Goal: Task Accomplishment & Management: Complete application form

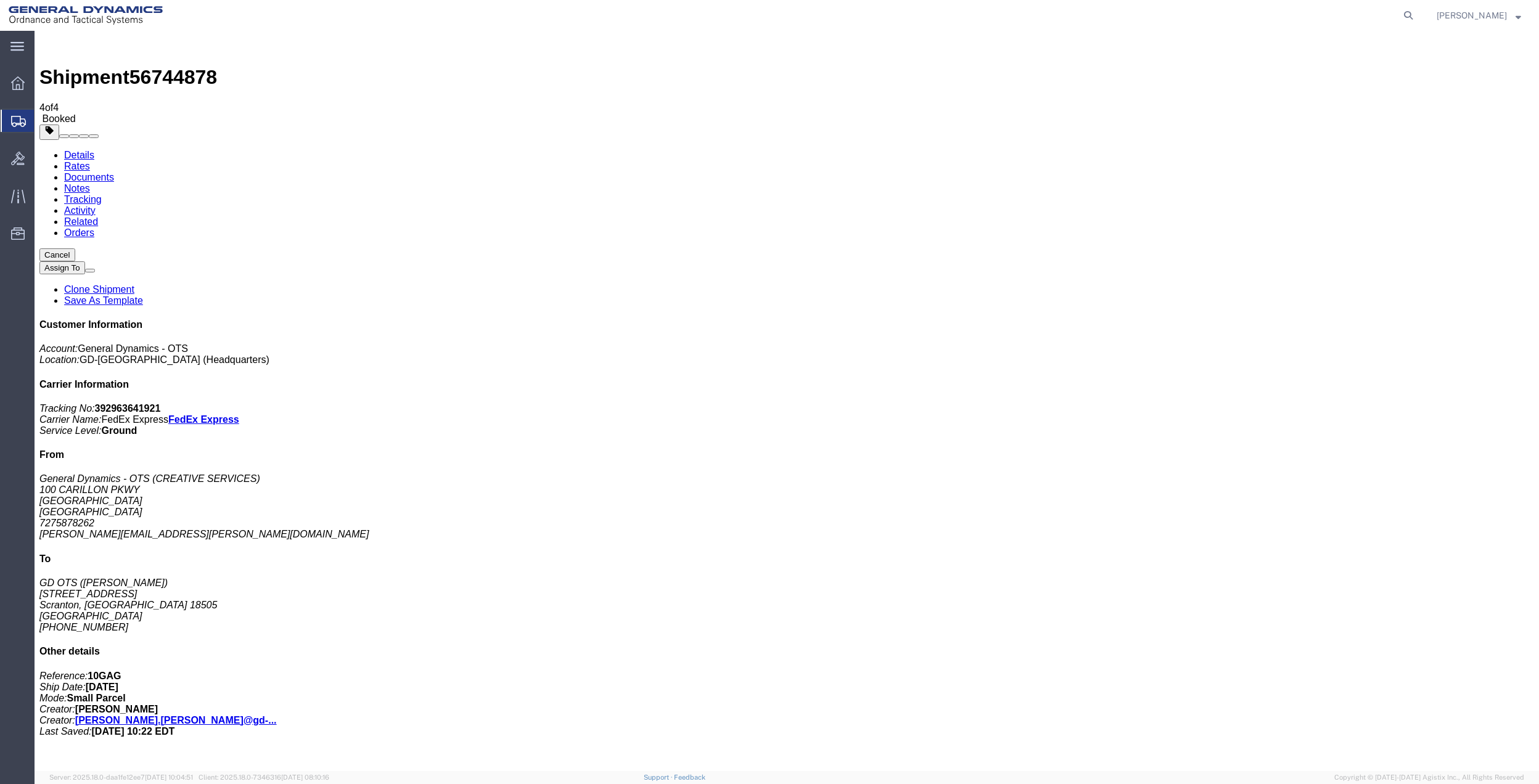
click at [0, 0] on span "Create Shipment" at bounding box center [0, 0] width 0 height 0
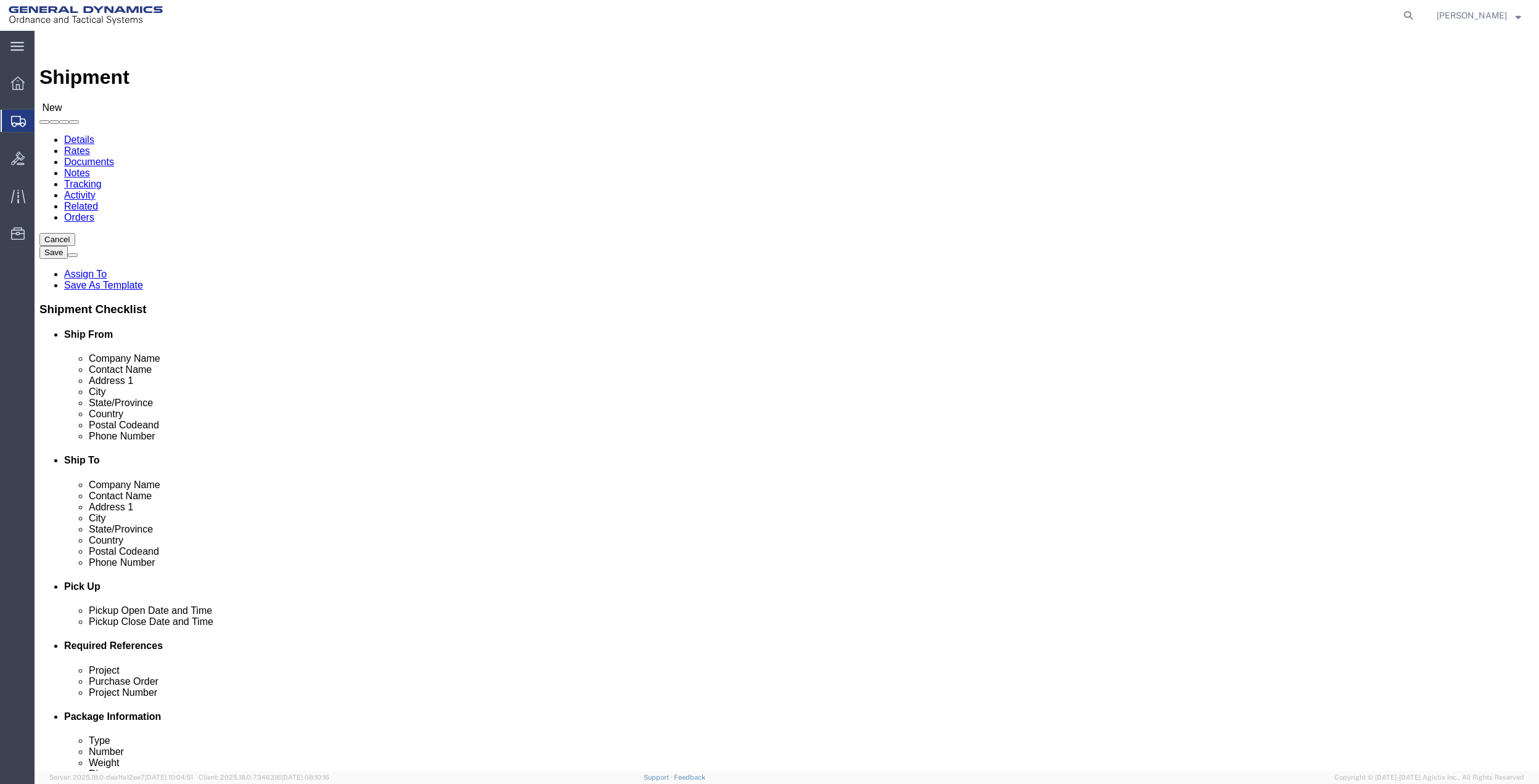
click input "text"
click div "Location Select Select My Profile Location GD-OTS [GEOGRAPHIC_DATA] (Commerce) …"
drag, startPoint x: 251, startPoint y: 254, endPoint x: 289, endPoint y: 258, distance: 38.2
click input "[PERSON_NAME]"
type input "[PERSON_NAME]"
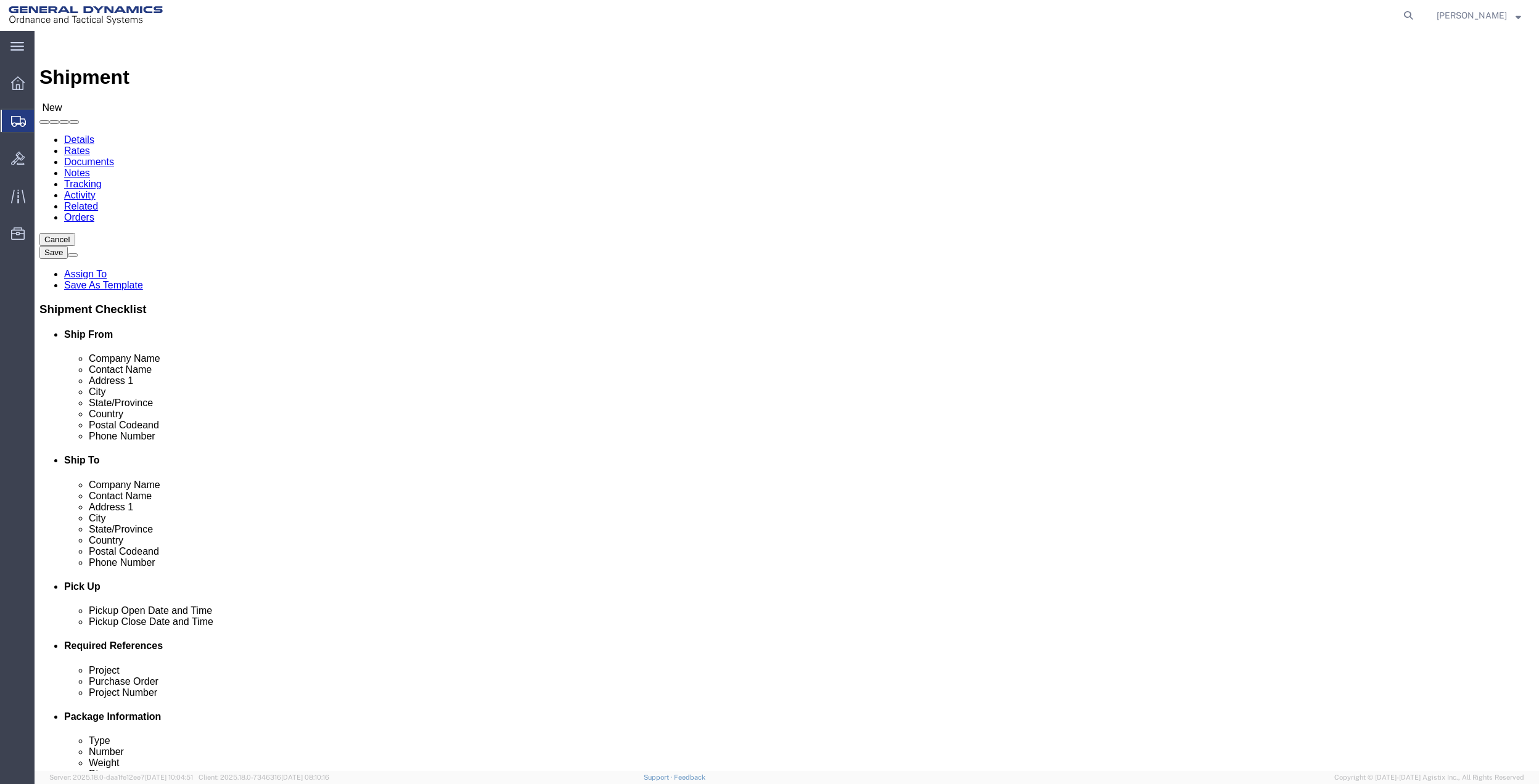
click p "- General Dynamics - OTS - ([PERSON_NAME]) 100 CARILLON, [GEOGRAPHIC_DATA], [GE…"
select select "FL"
type input "[PERSON_NAME]"
click input "text"
type input "100 CARILLON PKWY"
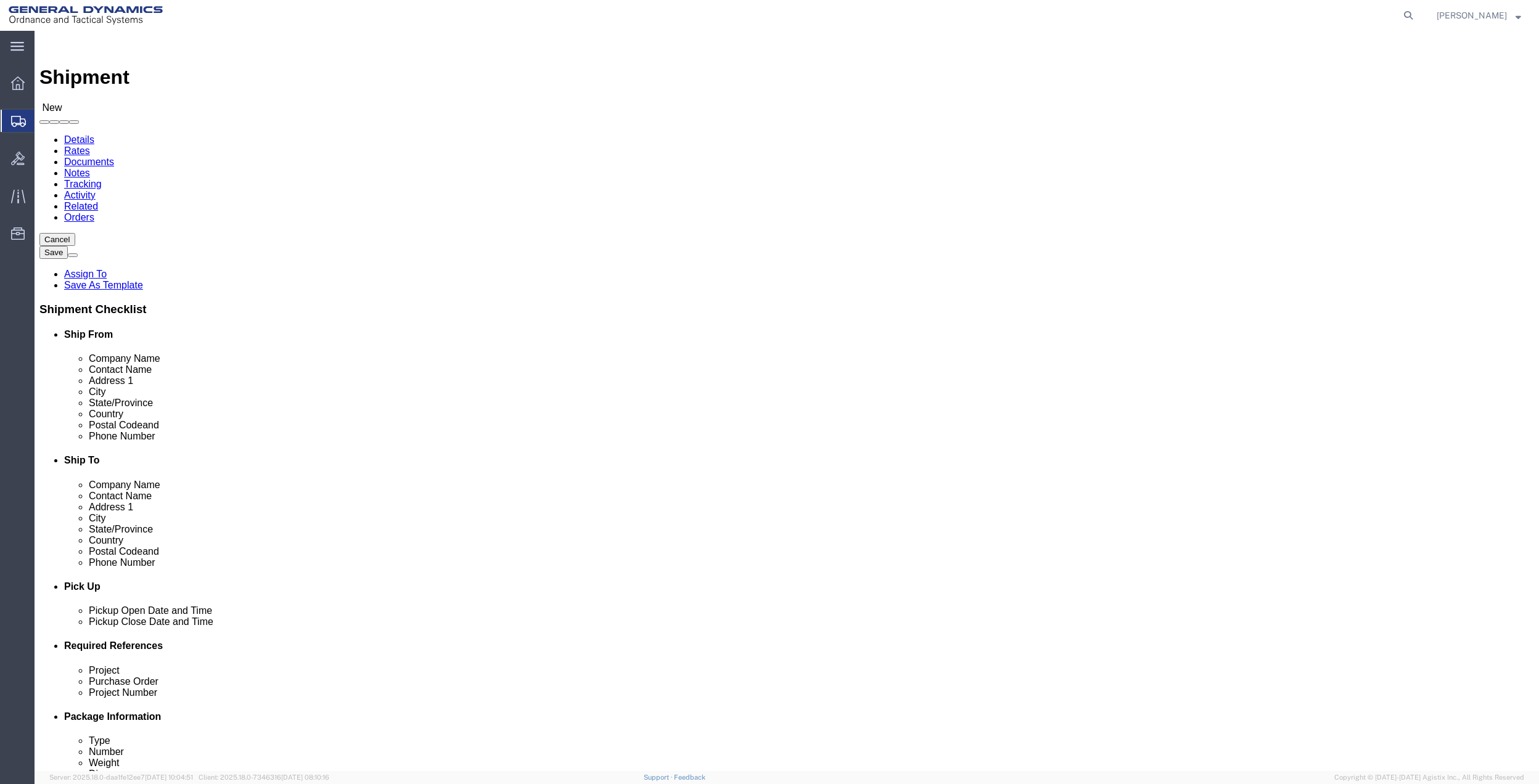
click input "text"
type input "[PERSON_NAME]"
click p "- [PERSON_NAME] - ([PERSON_NAME]) [STREET_ADDRESS]"
select select "[GEOGRAPHIC_DATA]"
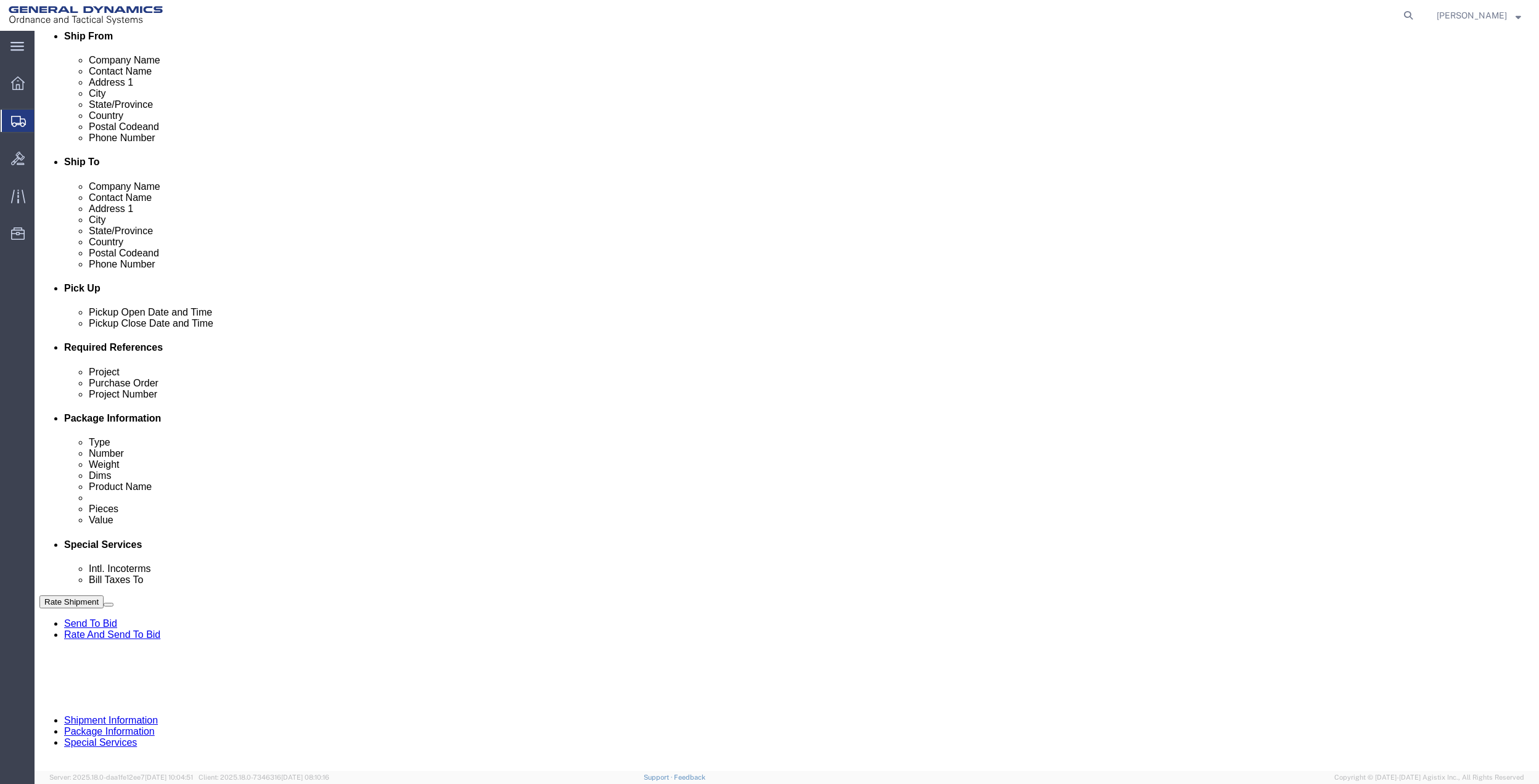
scroll to position [321, 0]
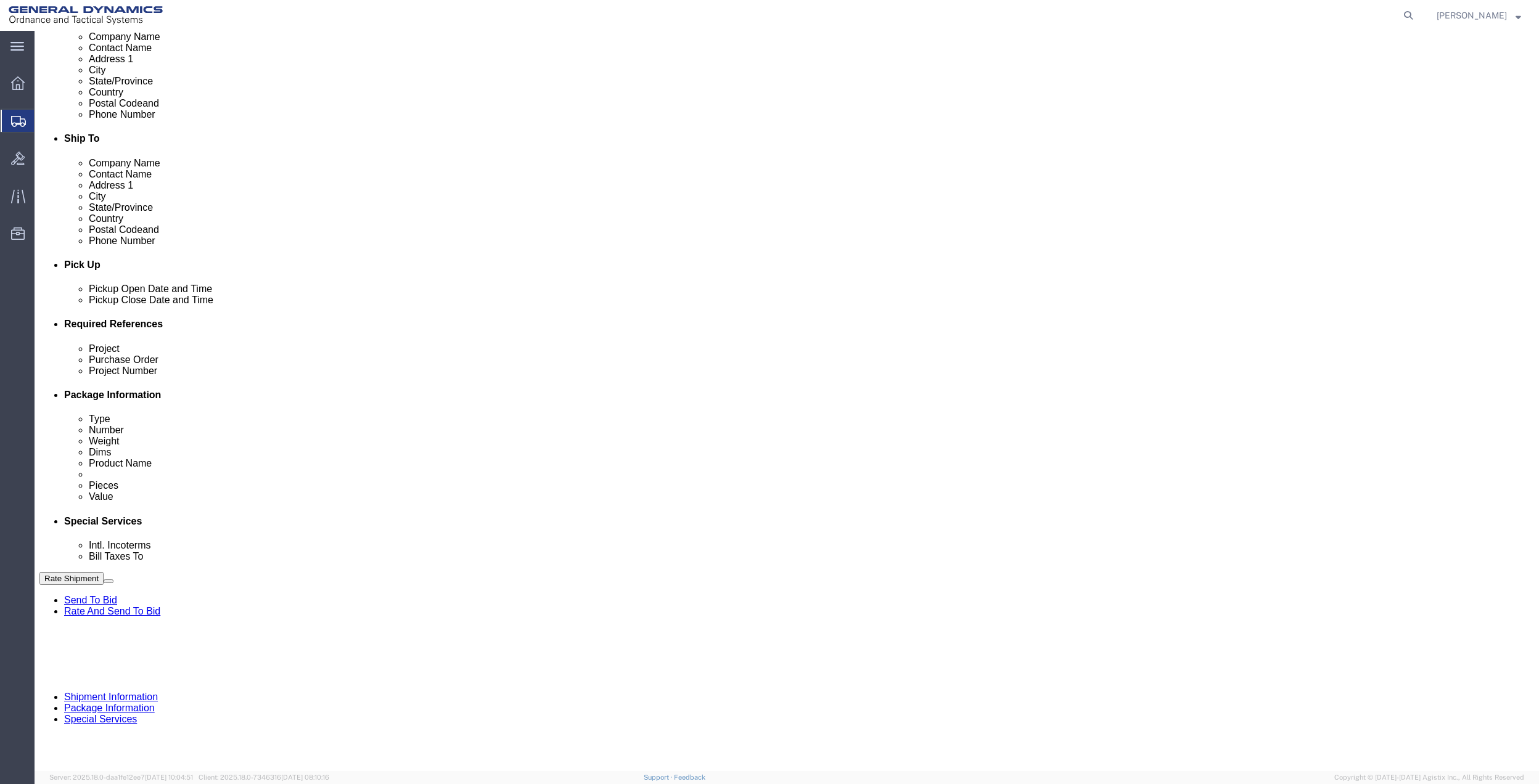
type input "[PERSON_NAME]"
drag, startPoint x: 1189, startPoint y: 392, endPoint x: 1177, endPoint y: 401, distance: 15.0
click button "Add reference"
click input "text"
type input "9411"
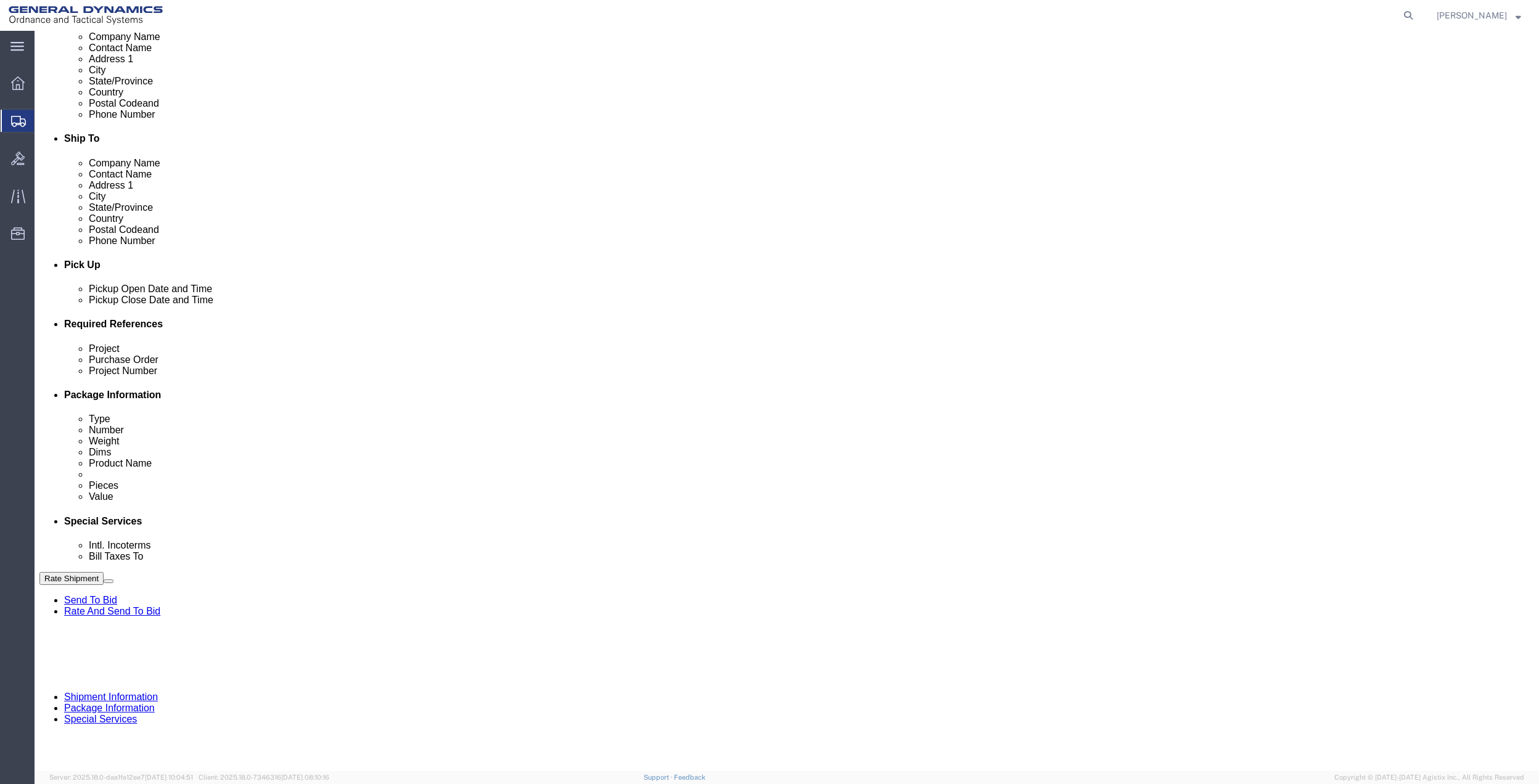
click input "text"
paste input "9411"
type input "9411"
click div "Project"
click input "text"
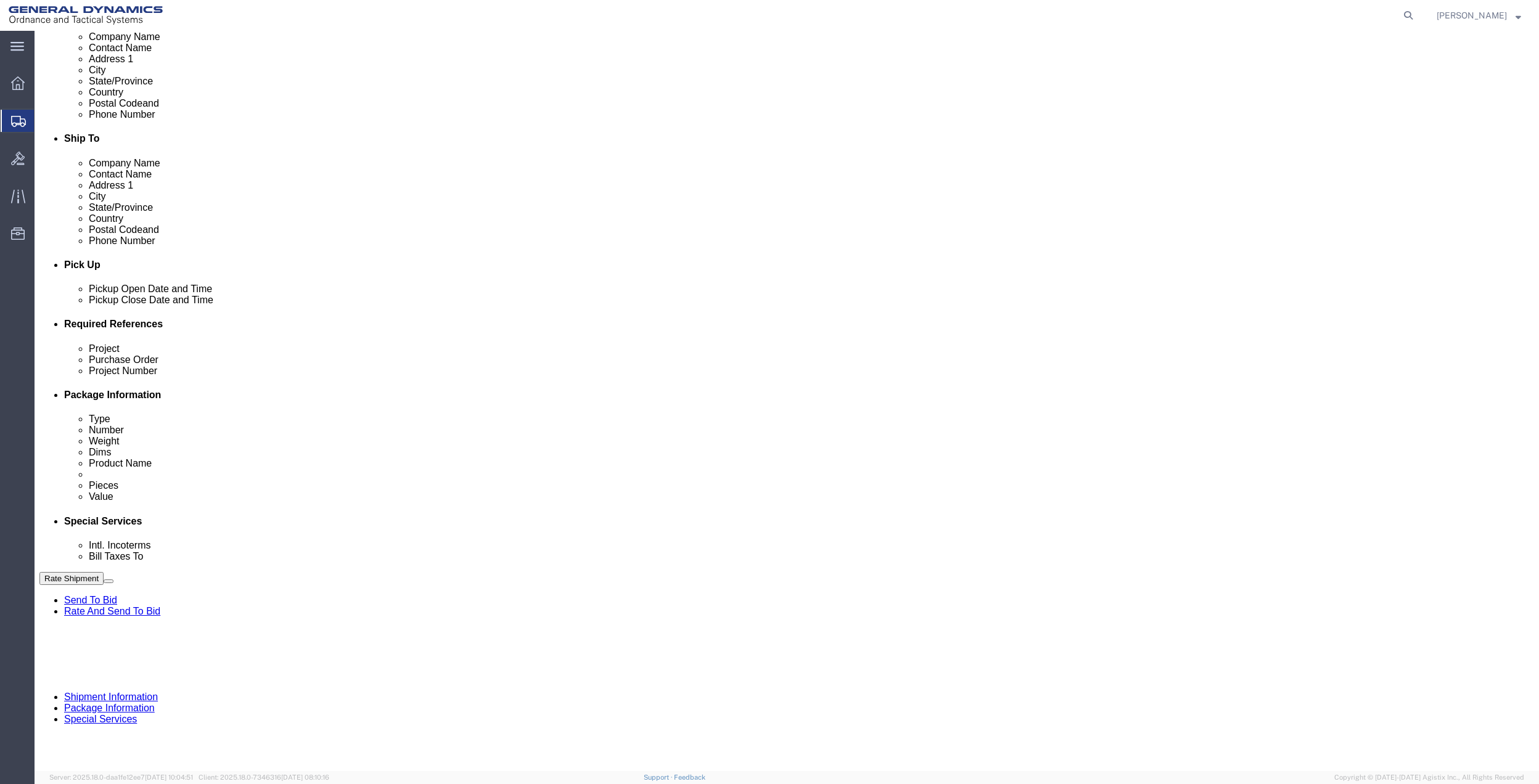
paste input "9411"
type input "9411"
drag, startPoint x: 272, startPoint y: 455, endPoint x: 258, endPoint y: 458, distance: 14.3
click input "text"
paste input "9411"
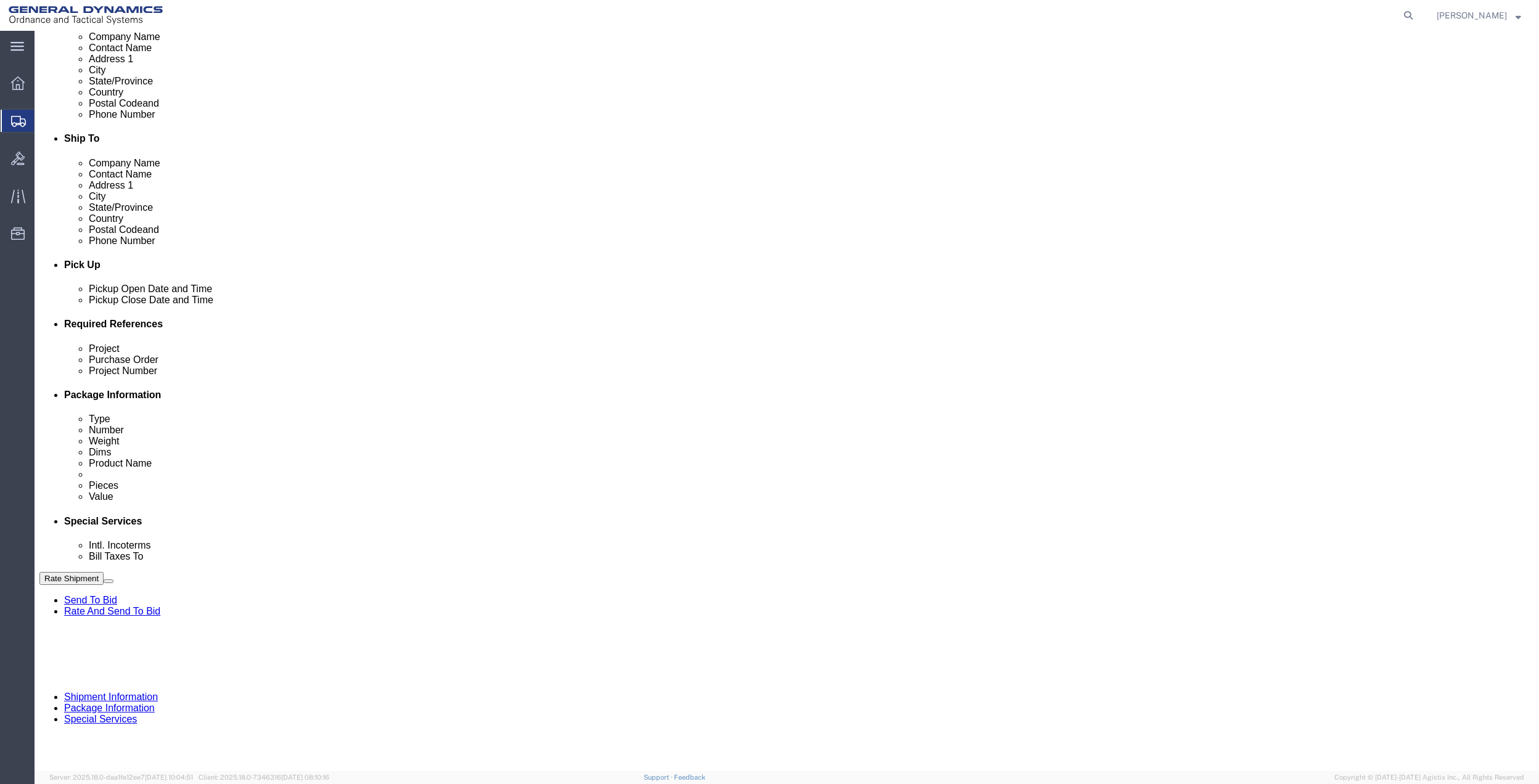
type input "9411"
drag, startPoint x: 190, startPoint y: 460, endPoint x: 176, endPoint y: 451, distance: 16.6
click select "Select Account Type Activity ID Airline Appointment Number ASN Batch Request # …"
select select "DEPT"
click select "Select Account Type Activity ID Airline Appointment Number ASN Batch Request # …"
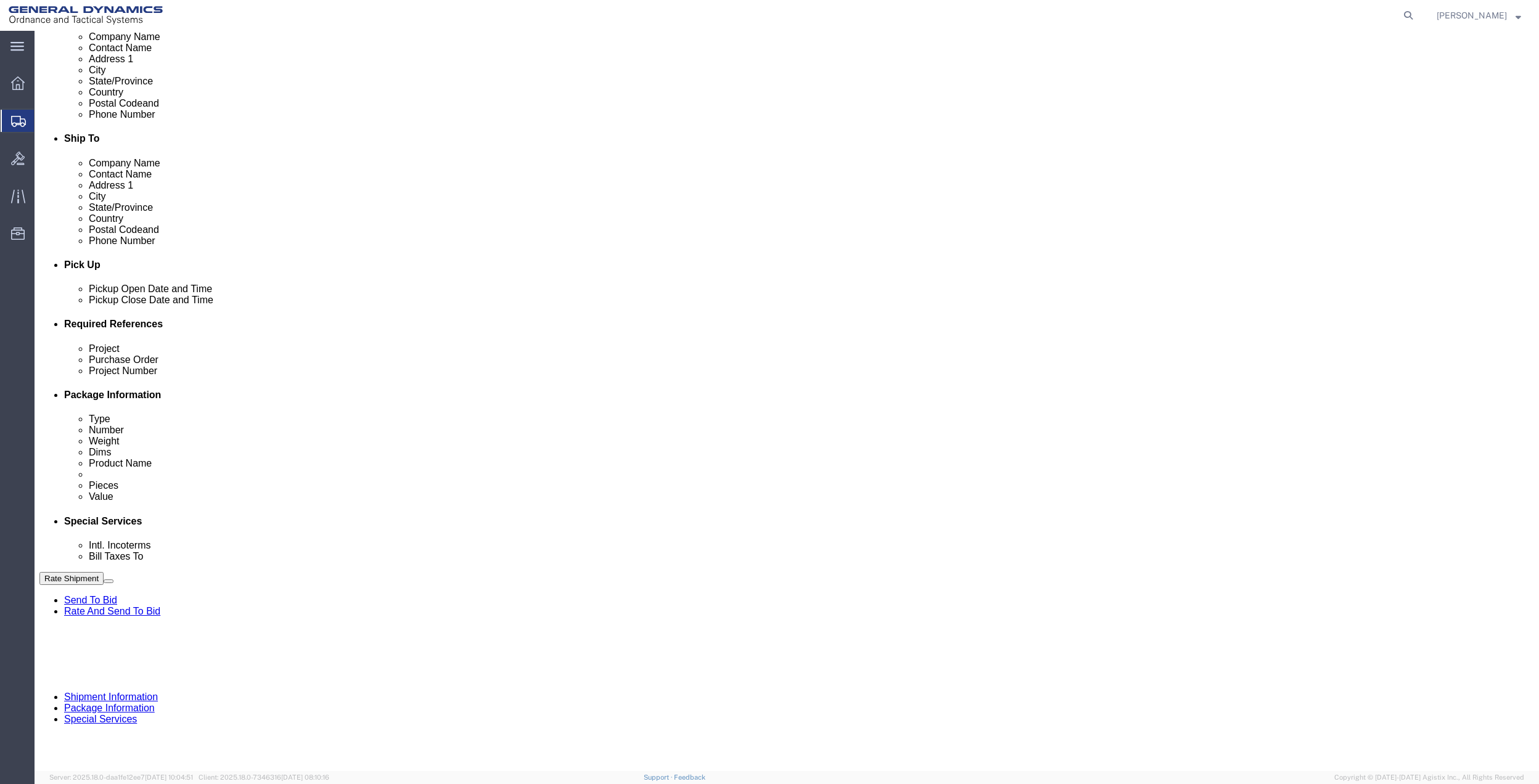
click icon
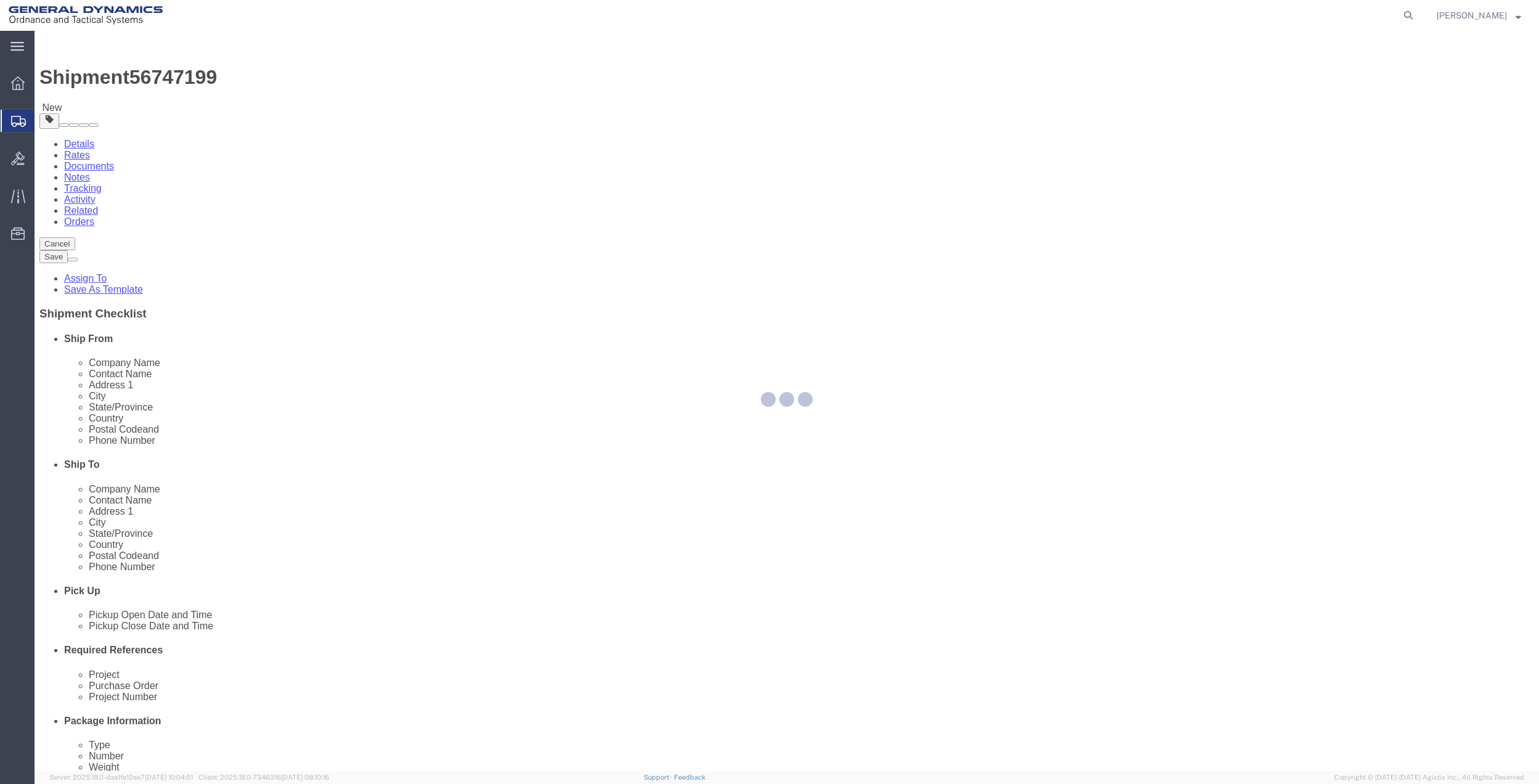
select select "CBOX"
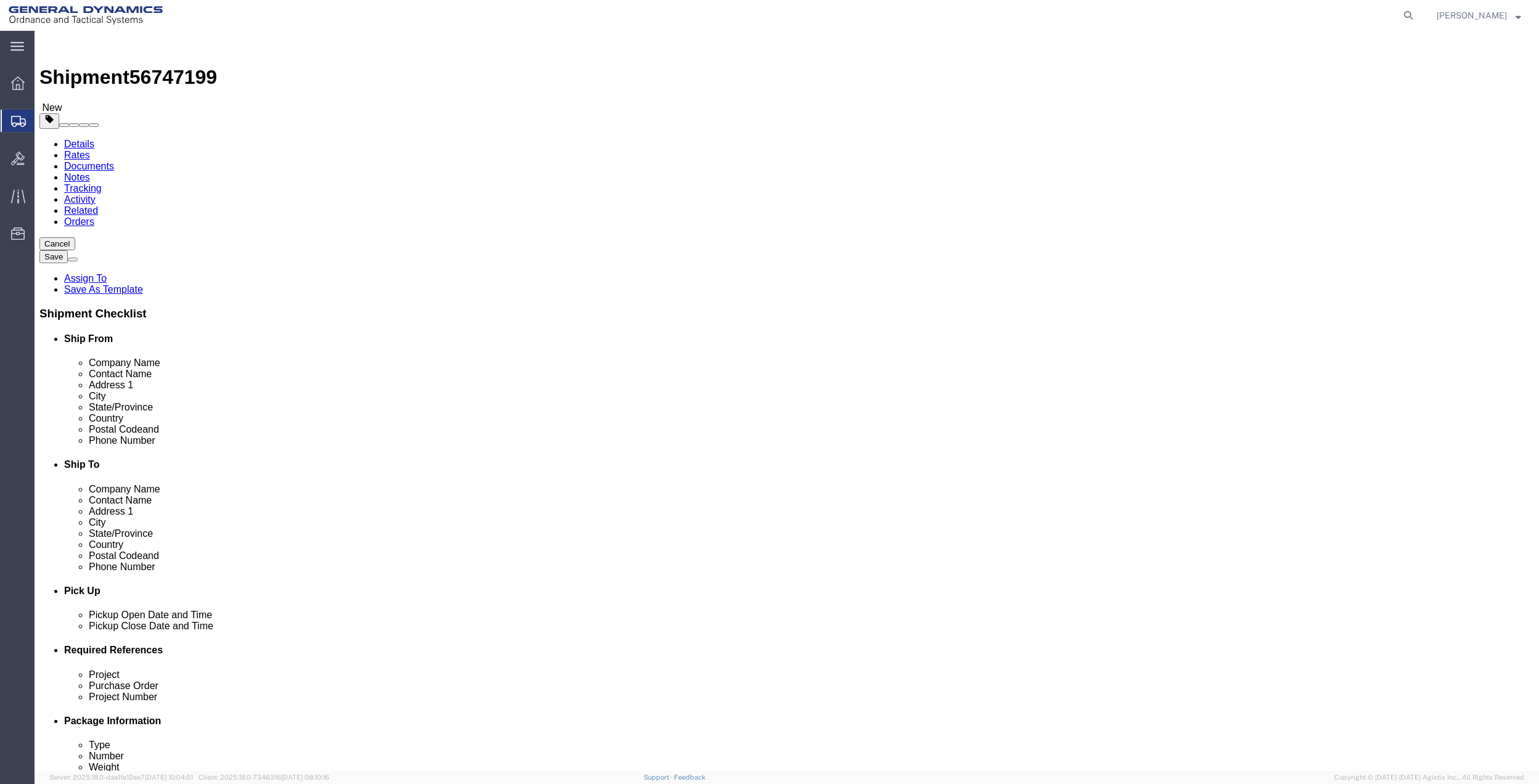
click input "text"
type input "12"
type input "10"
type input "7"
type input "10"
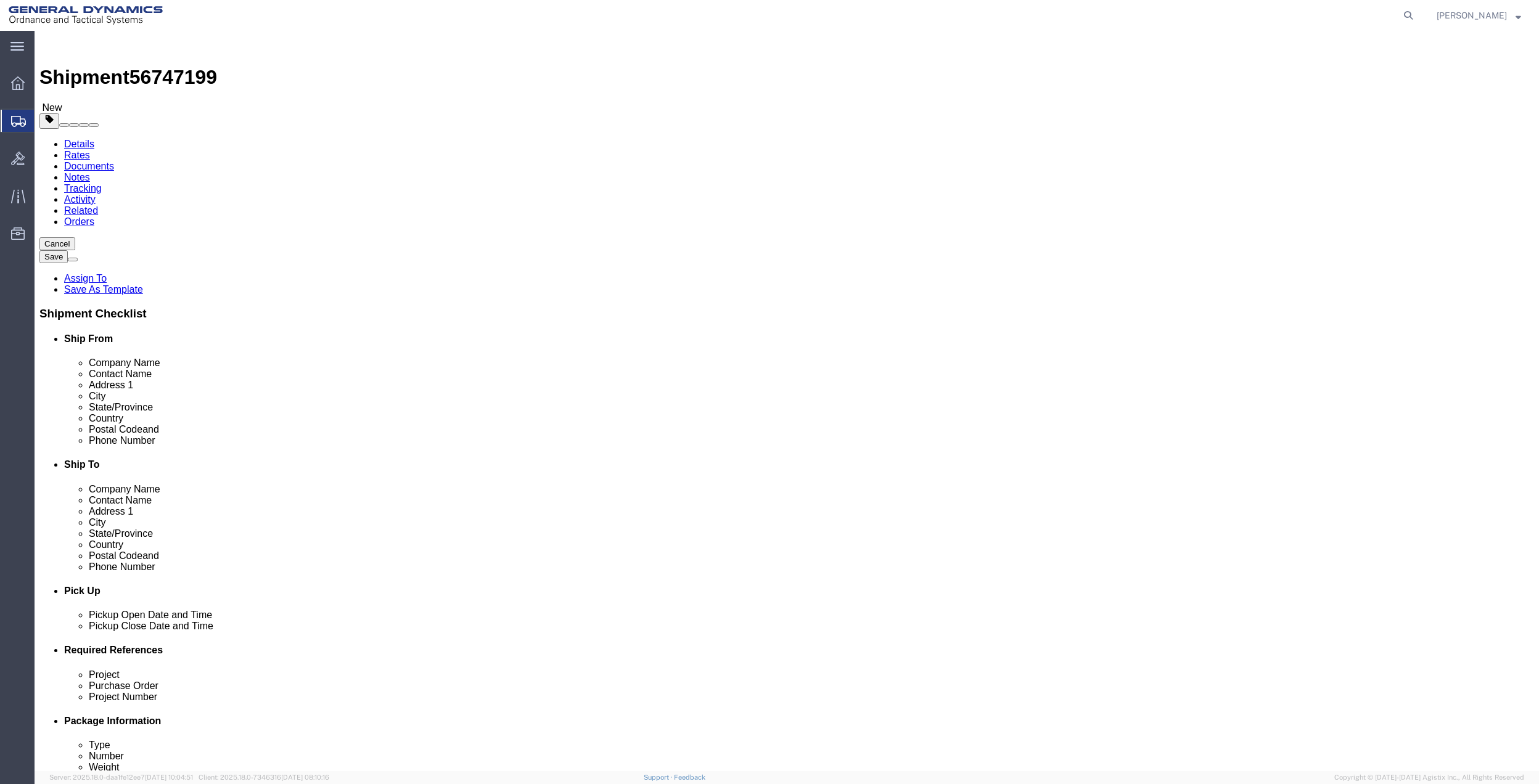
click link "Add Content"
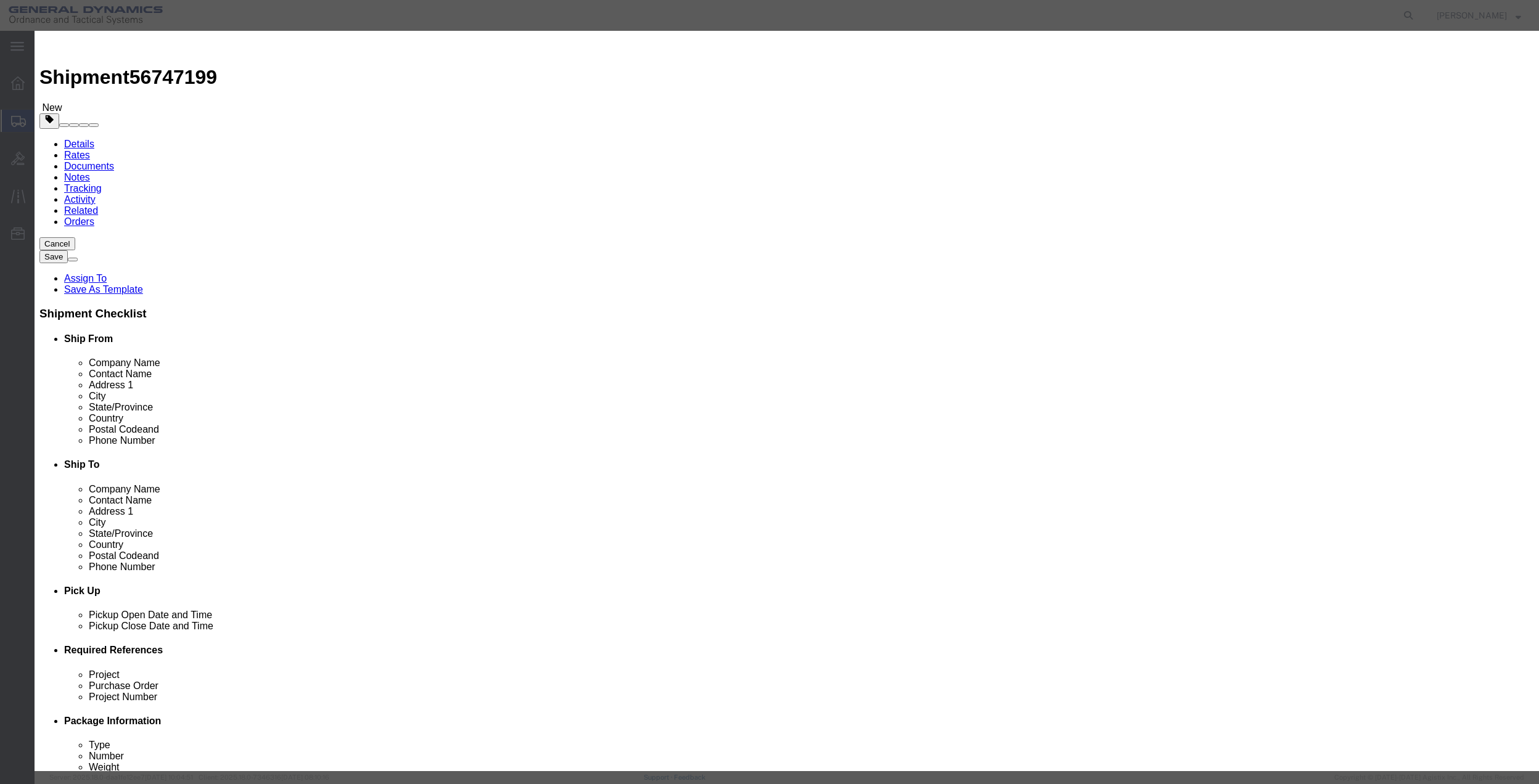
click input "text"
type input "MISC"
type input "100"
select select "US"
click input "0"
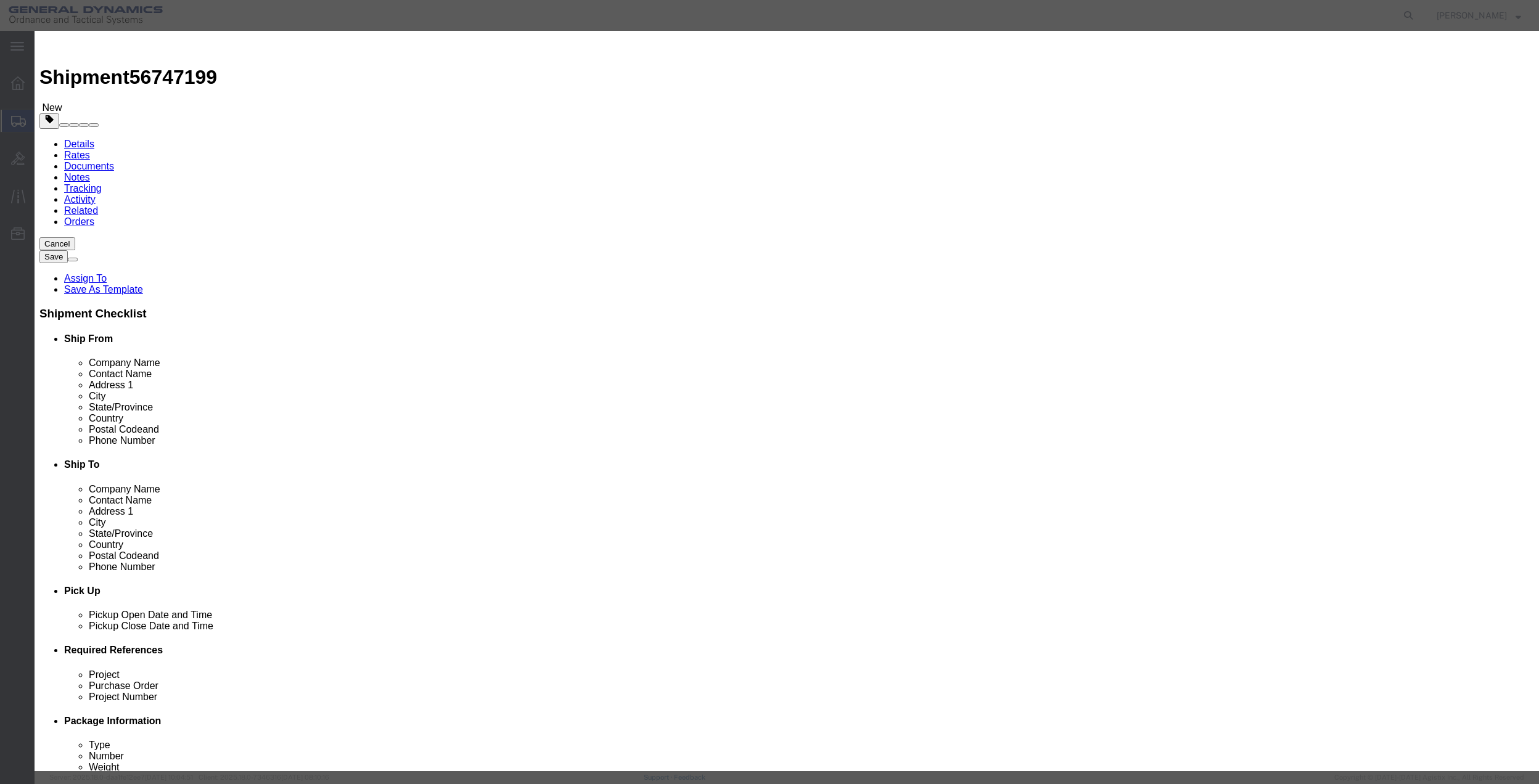
type input "01"
click select "Select 50 55 60 65 70 85 92.5 100 125 175 250 300 400"
select select "70"
click select "Select 50 55 60 65 70 85 92.5 100 125 175 250 300 400"
click button "Save & Close"
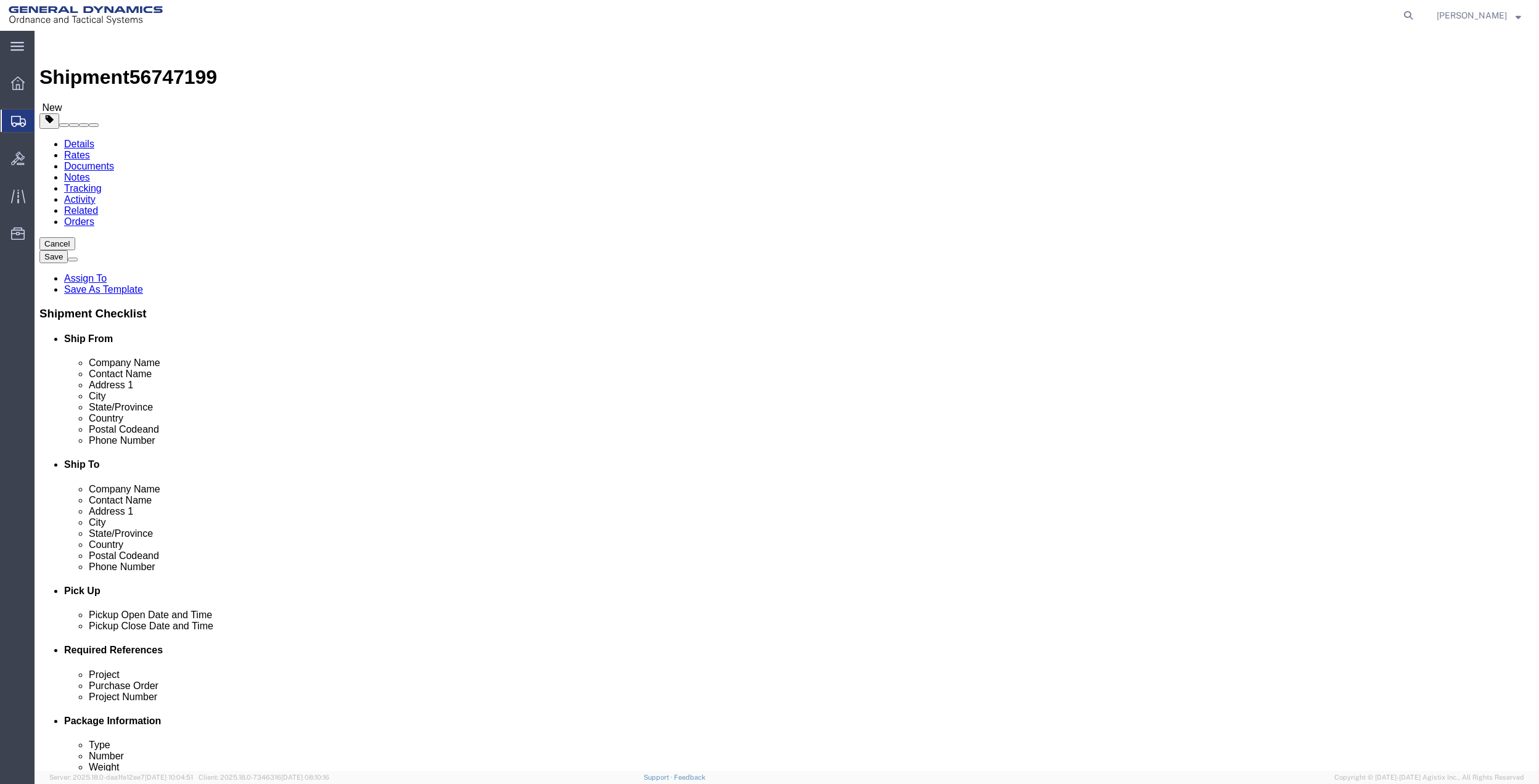
click link "Special Services"
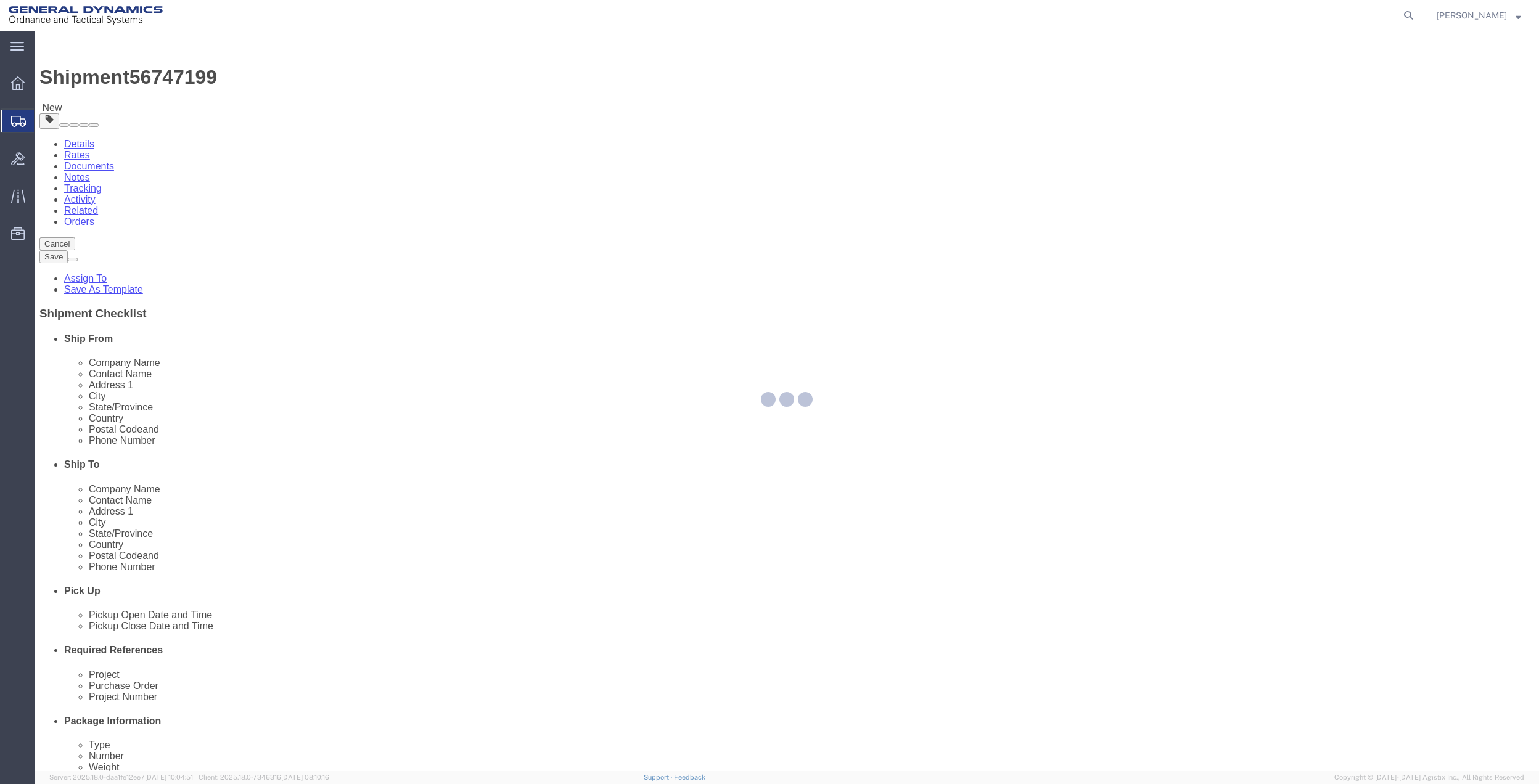
select select
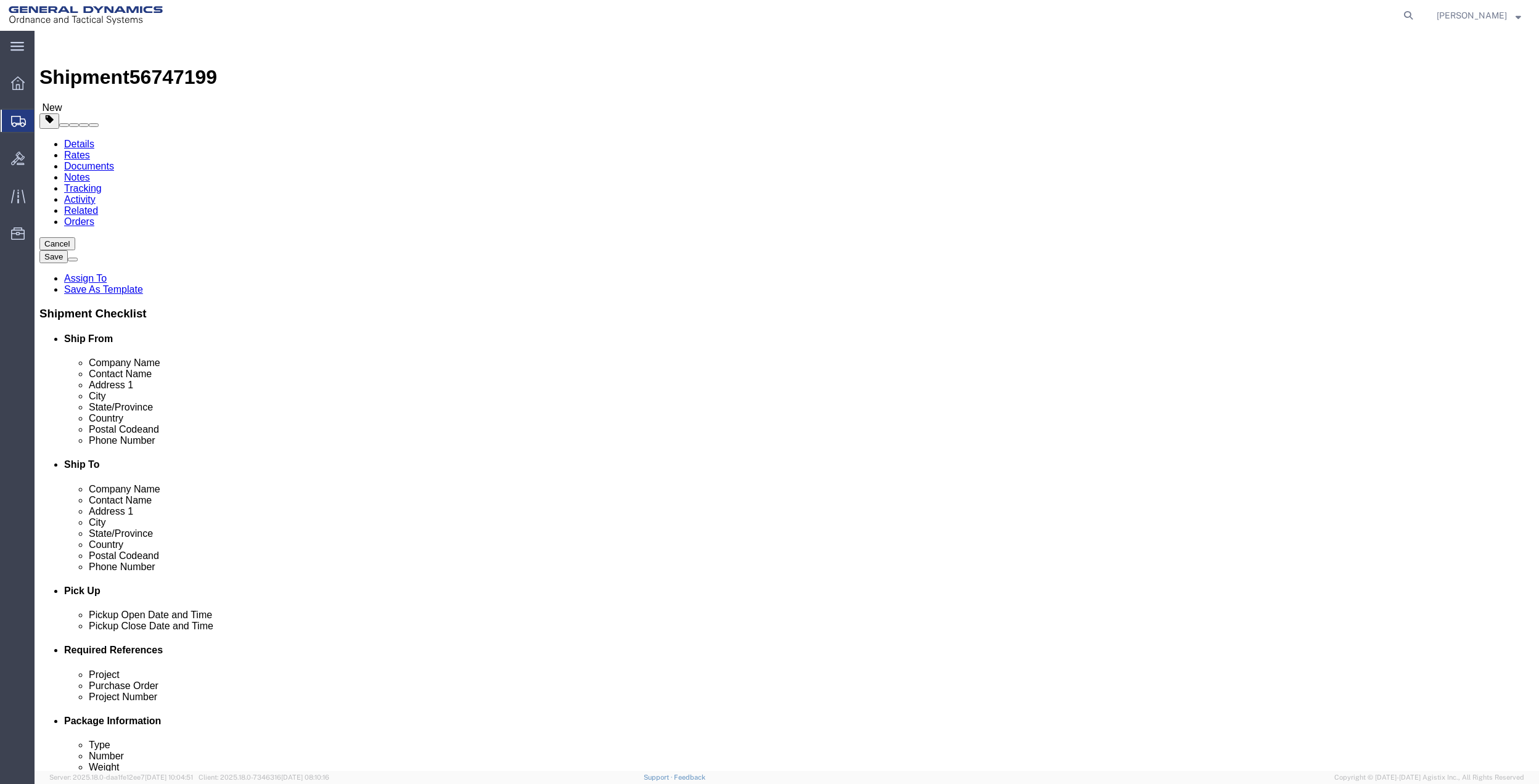
drag, startPoint x: 62, startPoint y: 540, endPoint x: 62, endPoint y: 500, distance: 40.0
click input "Return Label Required"
checkbox input "true"
drag, startPoint x: 593, startPoint y: 599, endPoint x: 619, endPoint y: 588, distance: 28.2
select select "5"
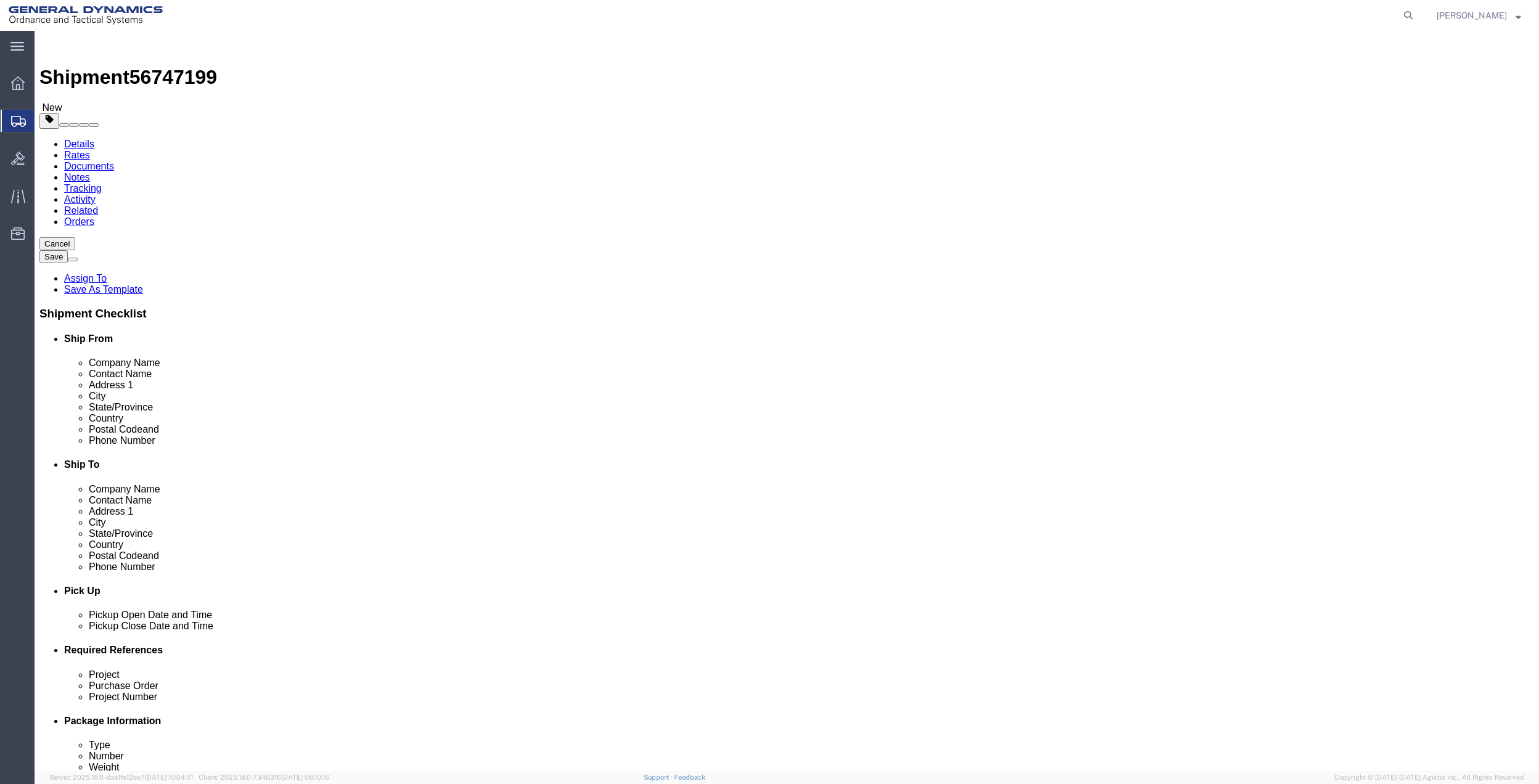
select select "7"
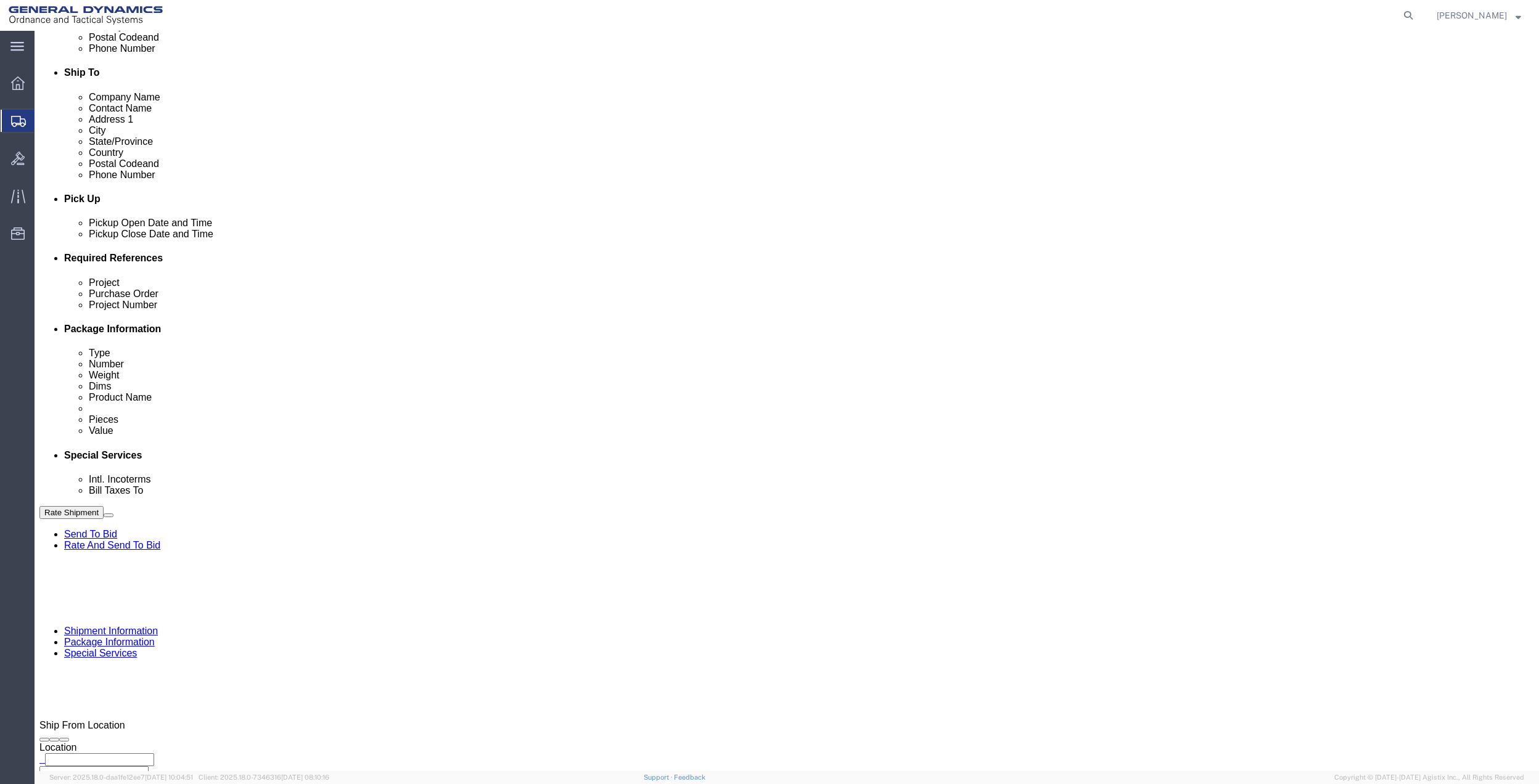
scroll to position [411, 0]
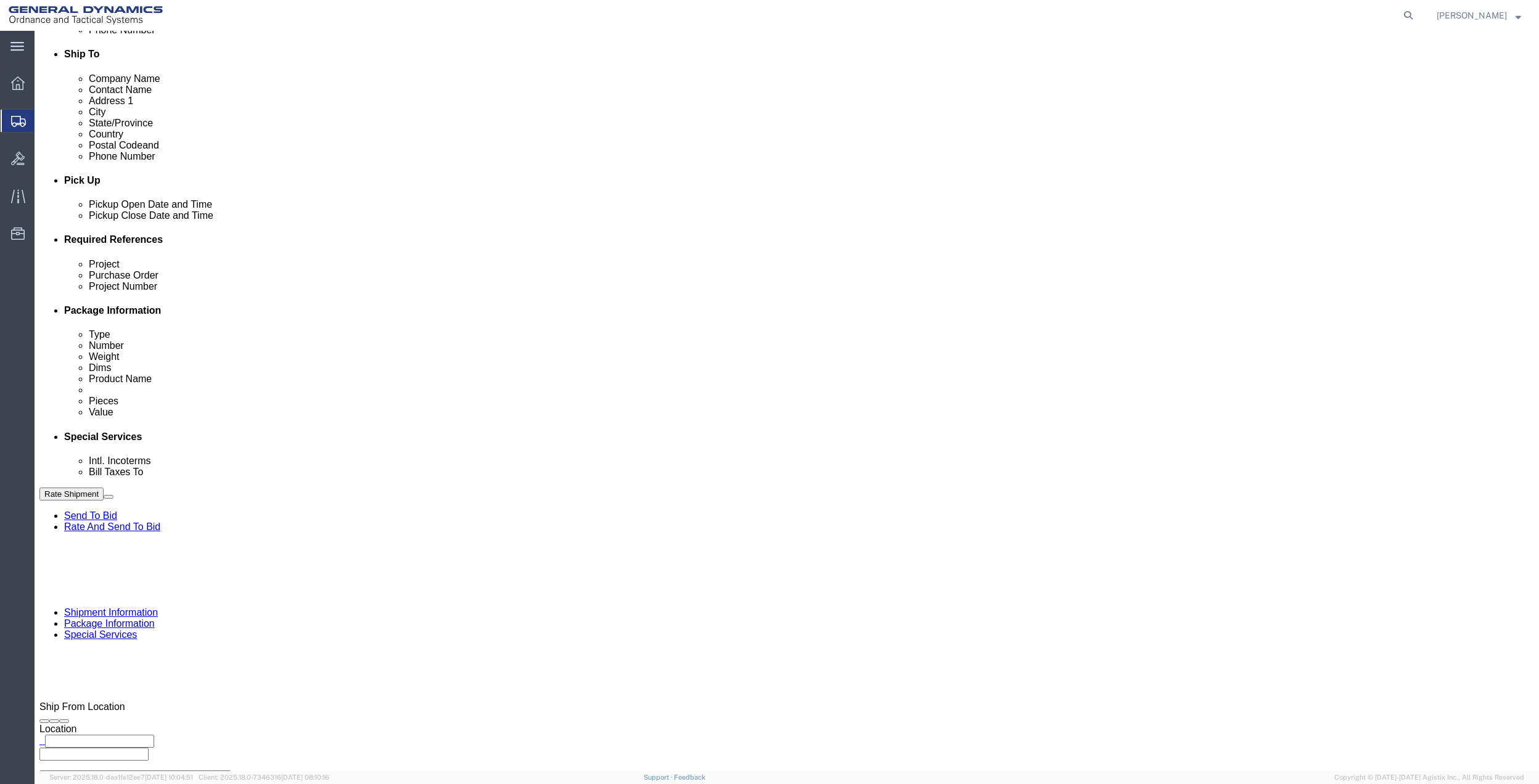
click select "Select Buyer Cost Center Department Operations Number Order Number Sales Person"
select select "DEPARTMENT"
click select "Select Buyer Cost Center Department Operations Number Order Number Sales Person"
click div "Cost Center Select Buyer Cost Center Department Operations Number Order Number …"
click select "Select [GEOGRAPHIC_DATA] [GEOGRAPHIC_DATA] [GEOGRAPHIC_DATA] [GEOGRAPHIC_DATA] …"
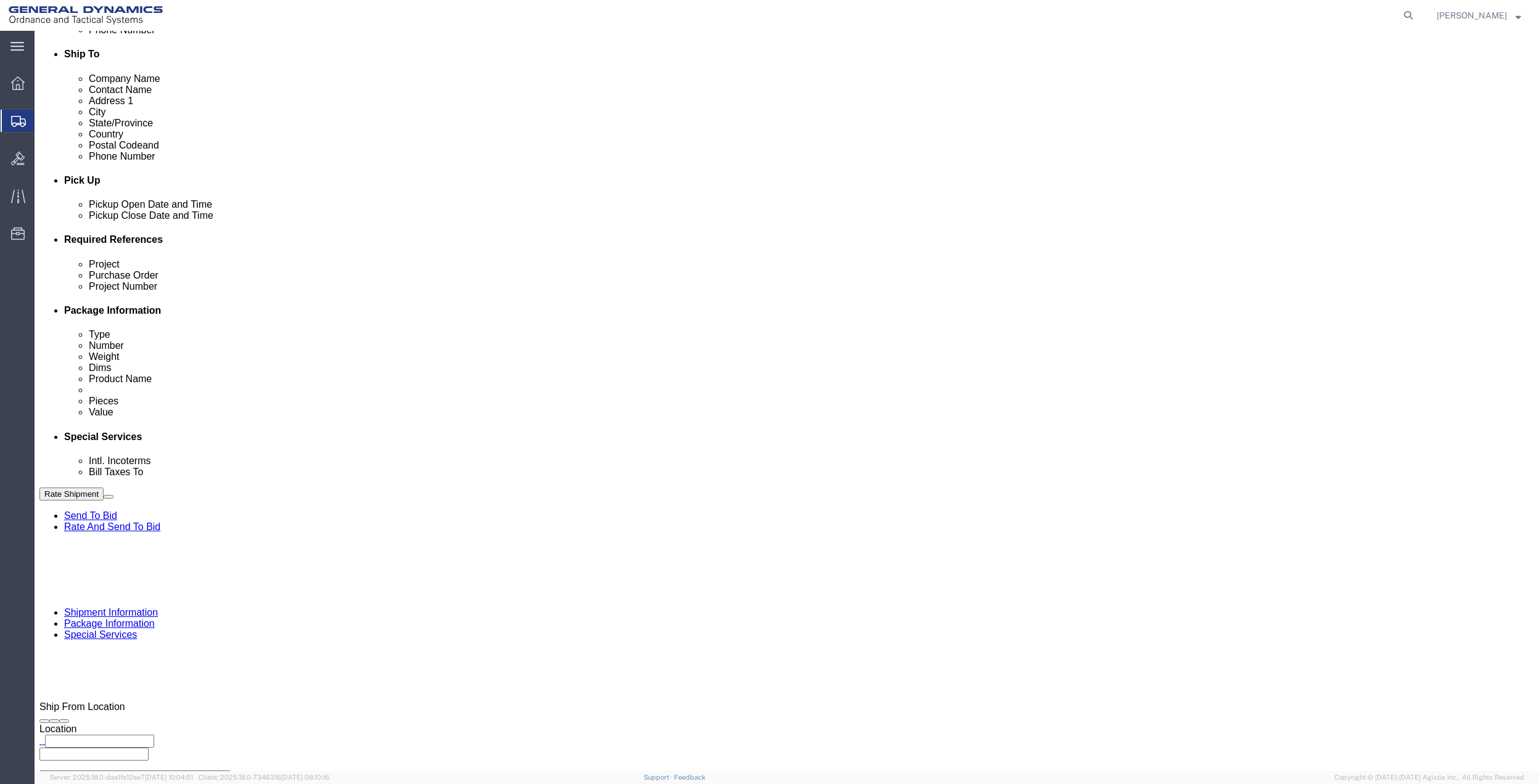
select select "1763983"
click select "Select [GEOGRAPHIC_DATA] [GEOGRAPHIC_DATA] [GEOGRAPHIC_DATA] [GEOGRAPHIC_DATA] …"
drag, startPoint x: 1016, startPoint y: 300, endPoint x: 1016, endPoint y: 310, distance: 10.0
click select "Select 10AFM 10GAG 10GAH 10GFL 10GFO 10GIE 10GIS 30MABS St [PERSON_NAME] Program"
select select "214681"
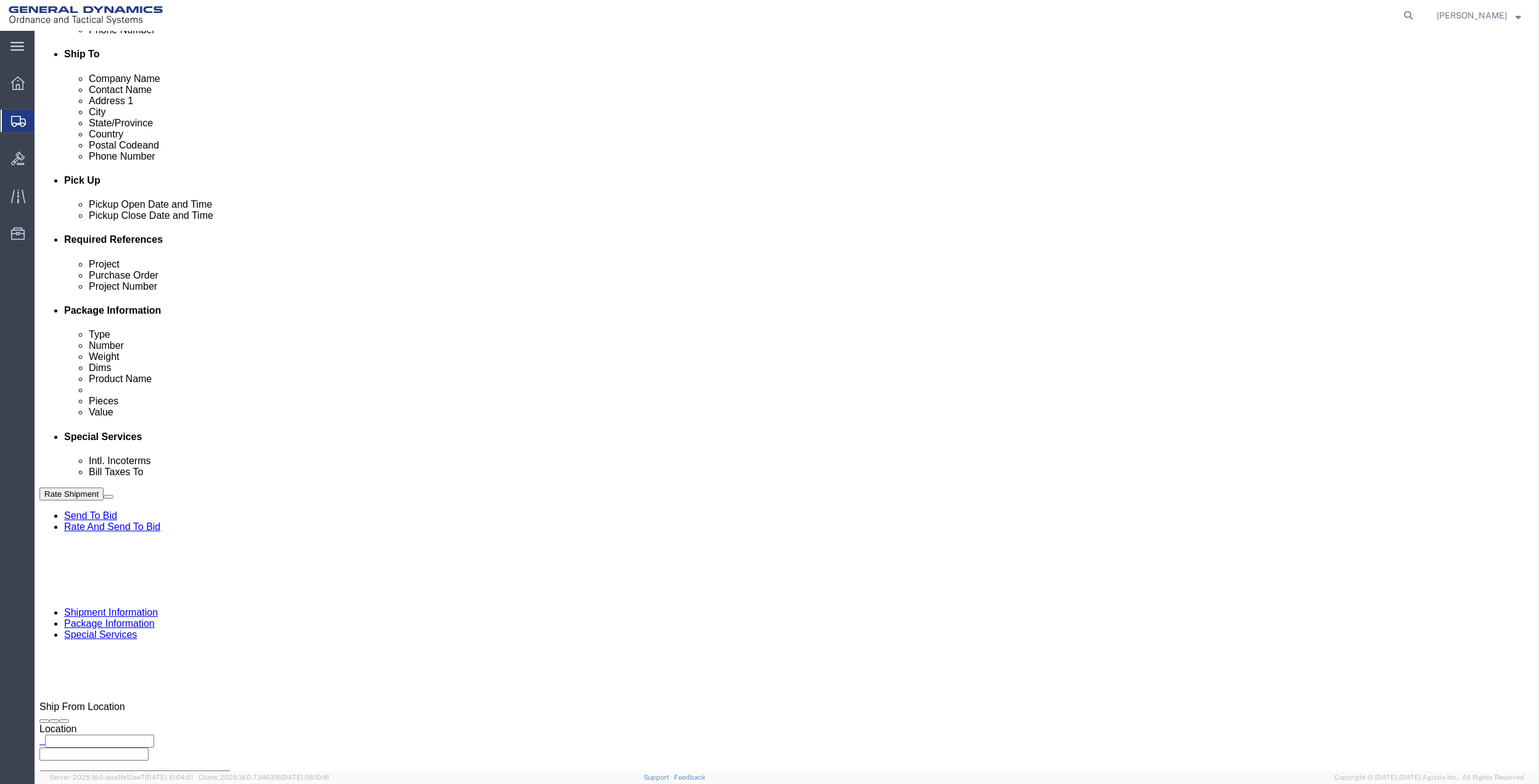
click select "Select 10AFM 10GAG 10GAH 10GFL 10GFO 10GIE 10GIS 30MABS St [PERSON_NAME] Program"
click input "General Dynamics OTS % Data2Logistics"
click p "- GEDOTS %DATA 2 LOGISTICS - (GEDOTS %DATA 2 LOGISTICS) [GEOGRAPHIC_DATA][PERSO…"
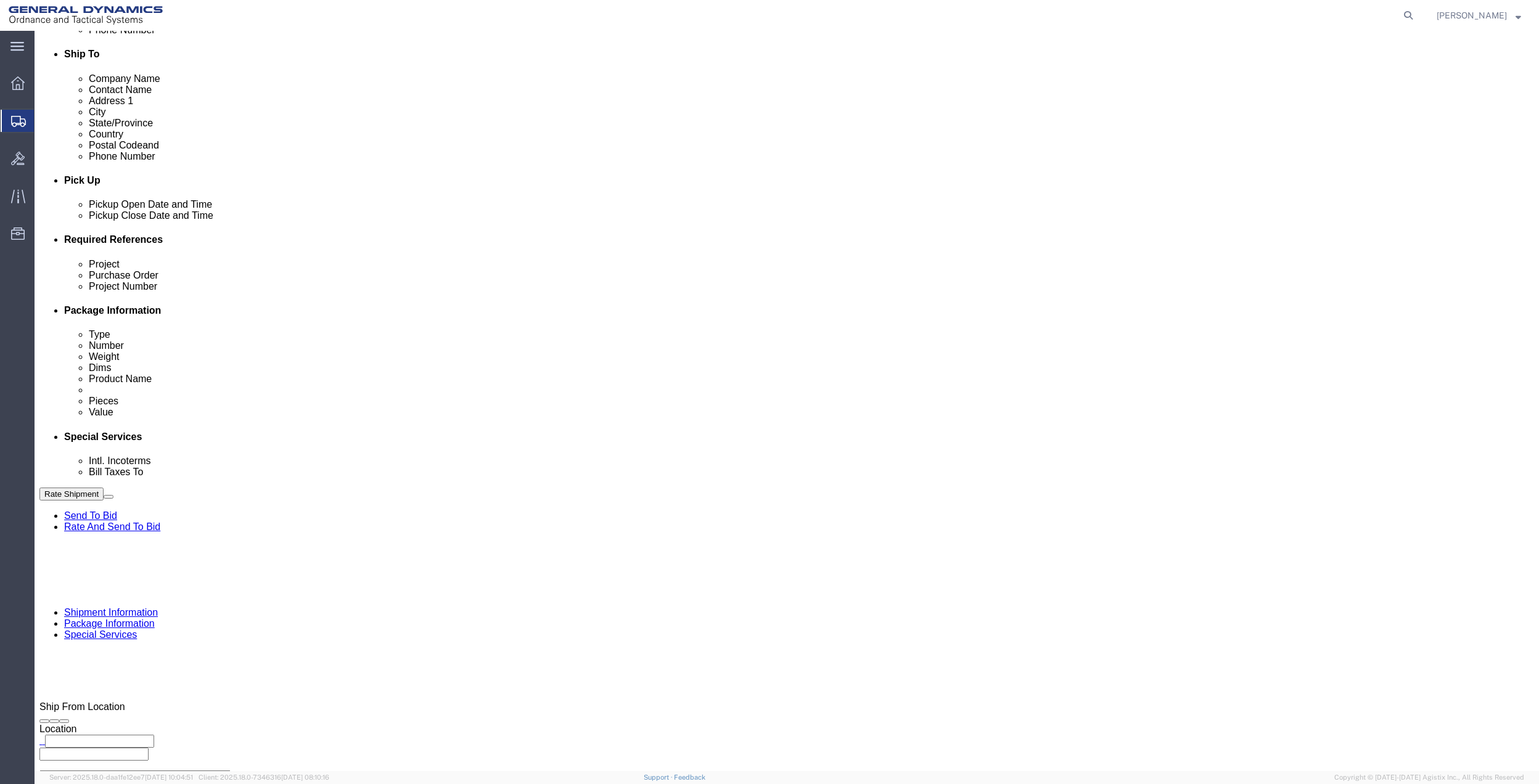
type input "GEDOTS %DATA 2 LOGISTICS"
type input "PO BOX 61050"
type input "GEDOTS %DATA 2 LOGISTICS"
type input "FORT [PERSON_NAME]"
type input "33906"
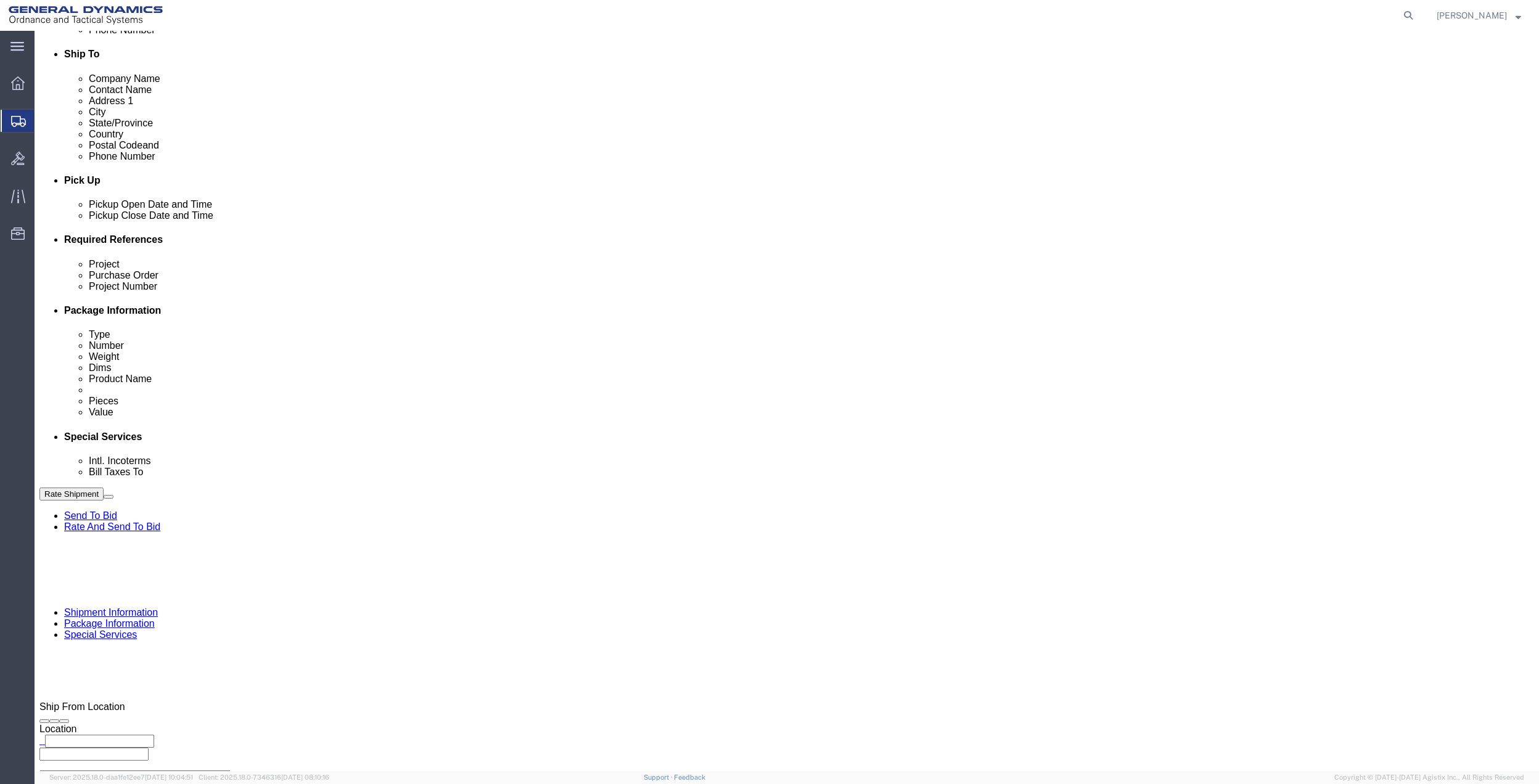
select select "FL"
type input "GEDOTS %DATA 2 LOGISTICS"
click button "Rate Shipment"
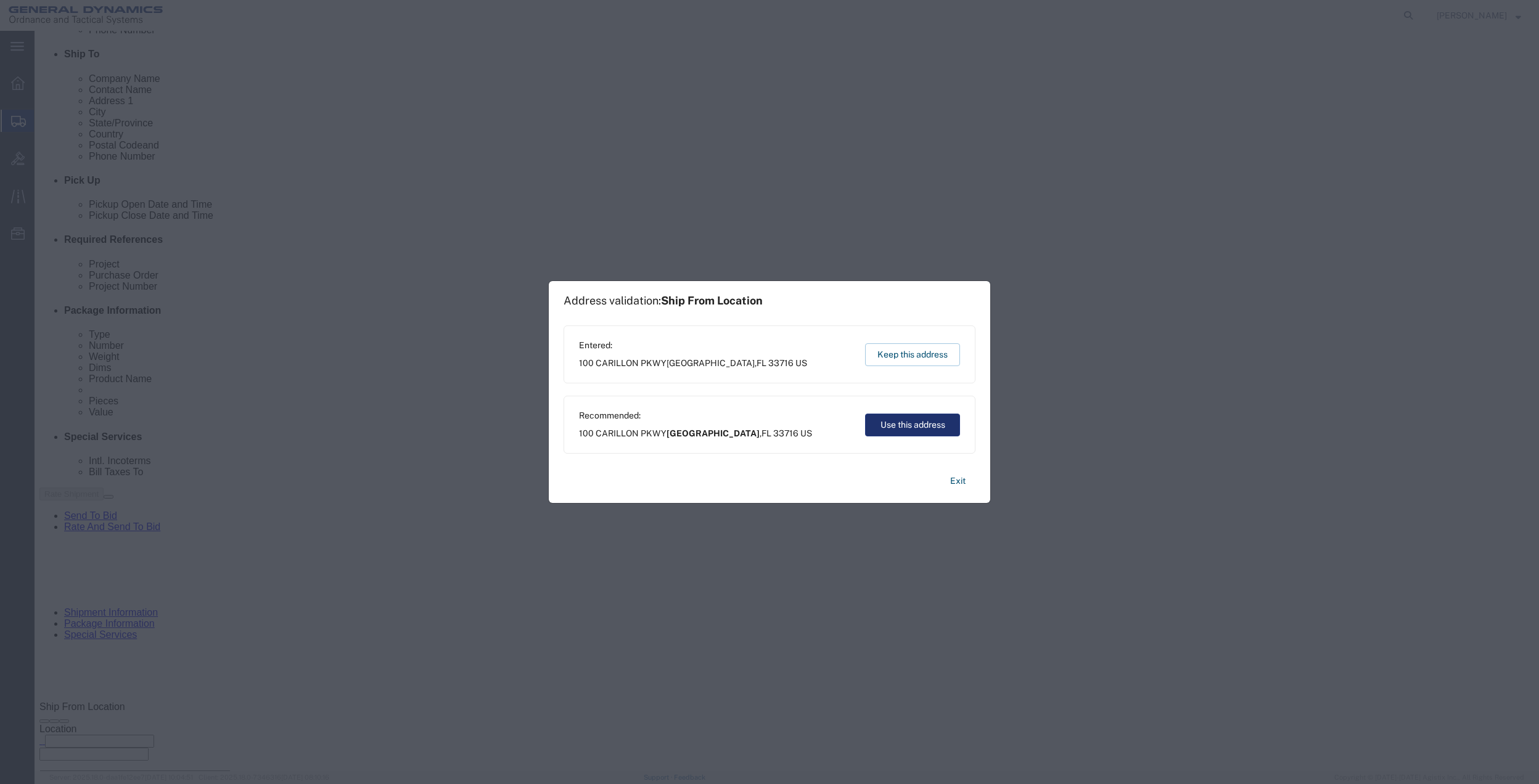
click at [876, 427] on button "Use this address" at bounding box center [912, 425] width 95 height 22
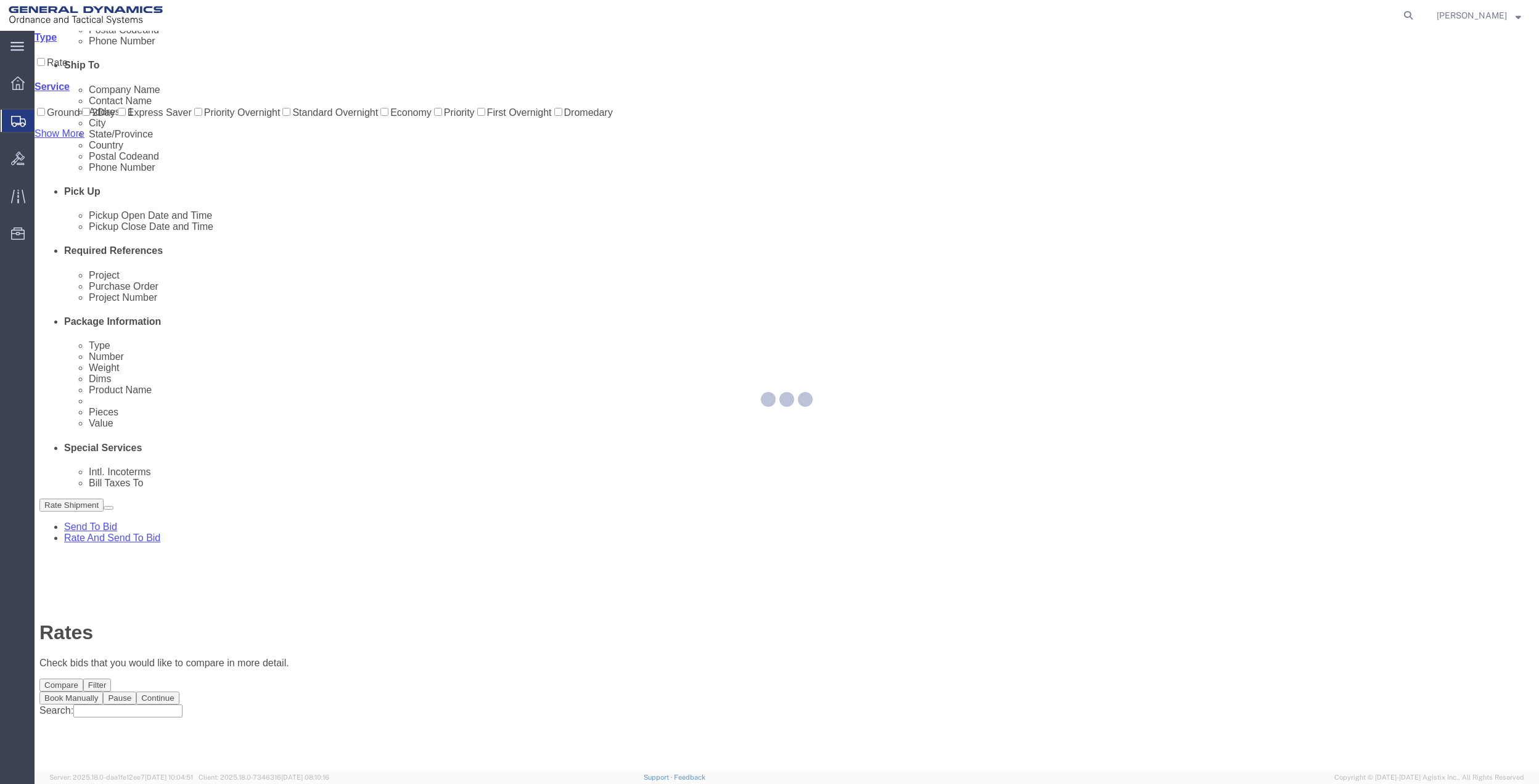
scroll to position [0, 0]
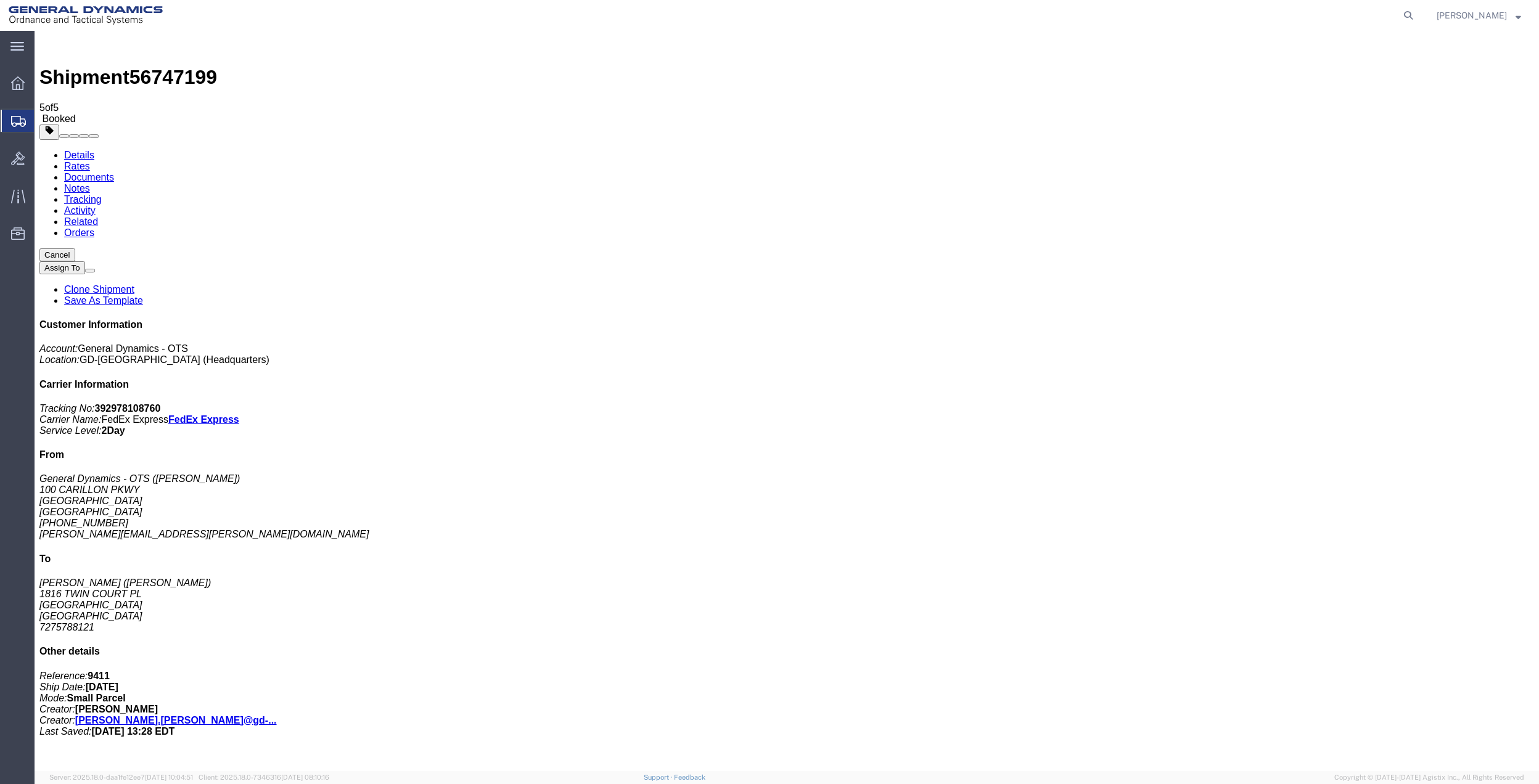
checkbox input "true"
checkbox input "false"
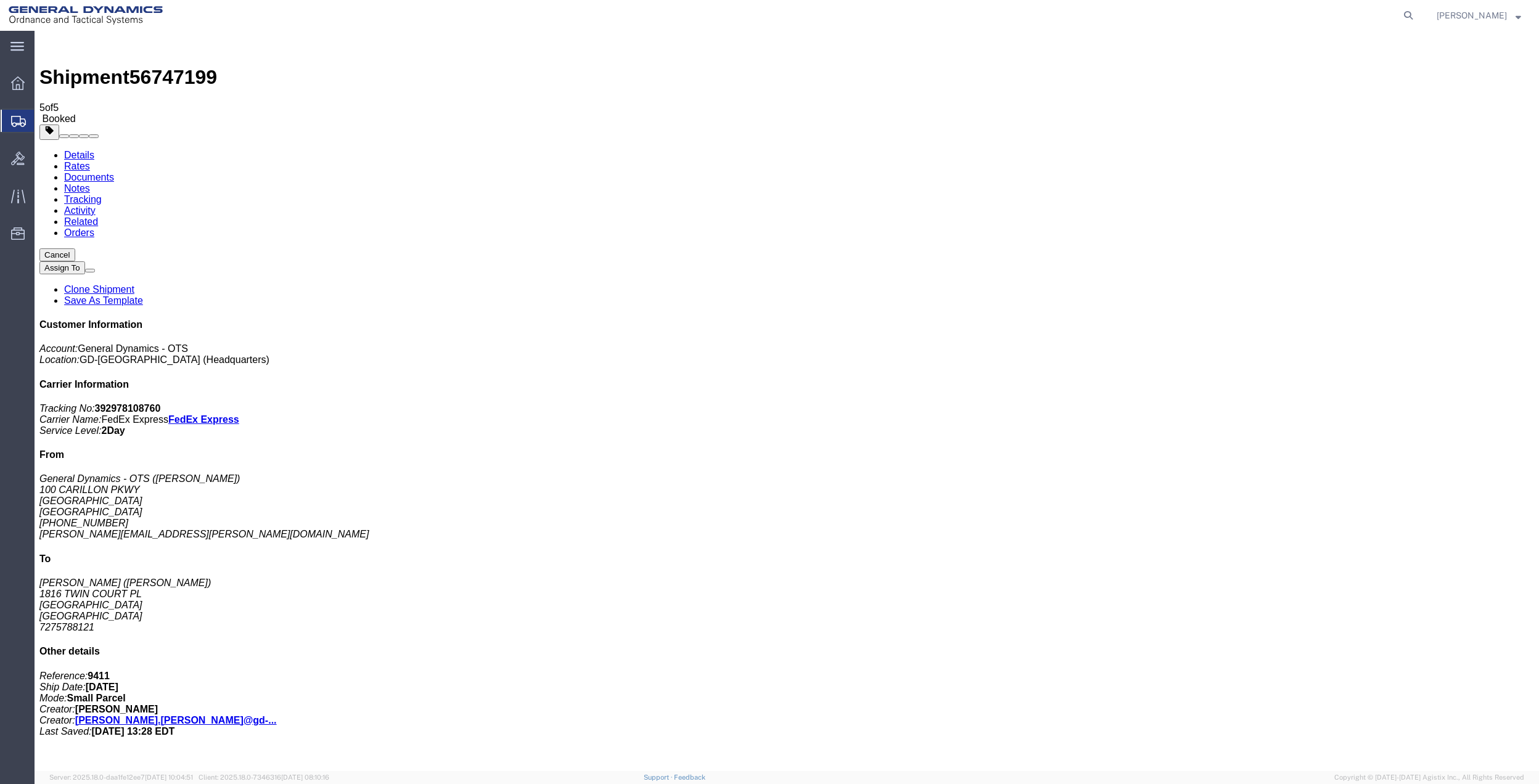
click at [0, 0] on span "Create Shipment" at bounding box center [0, 0] width 0 height 0
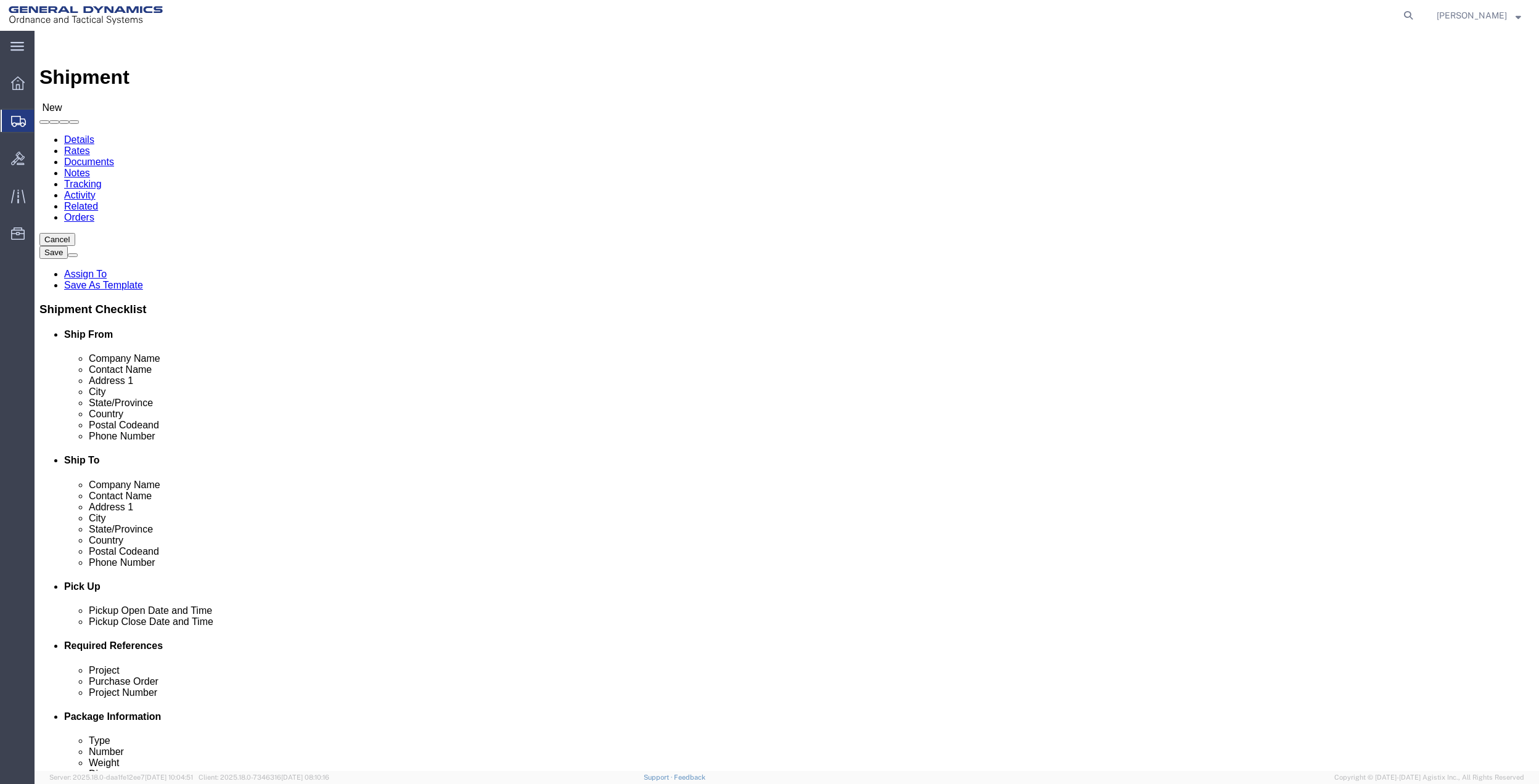
click input "text"
type input "KEIS"
click p "- General Dynamics - OTS - ([PERSON_NAME]) [STREET_ADDRESS]"
select select "FL"
type input "[PERSON_NAME]"
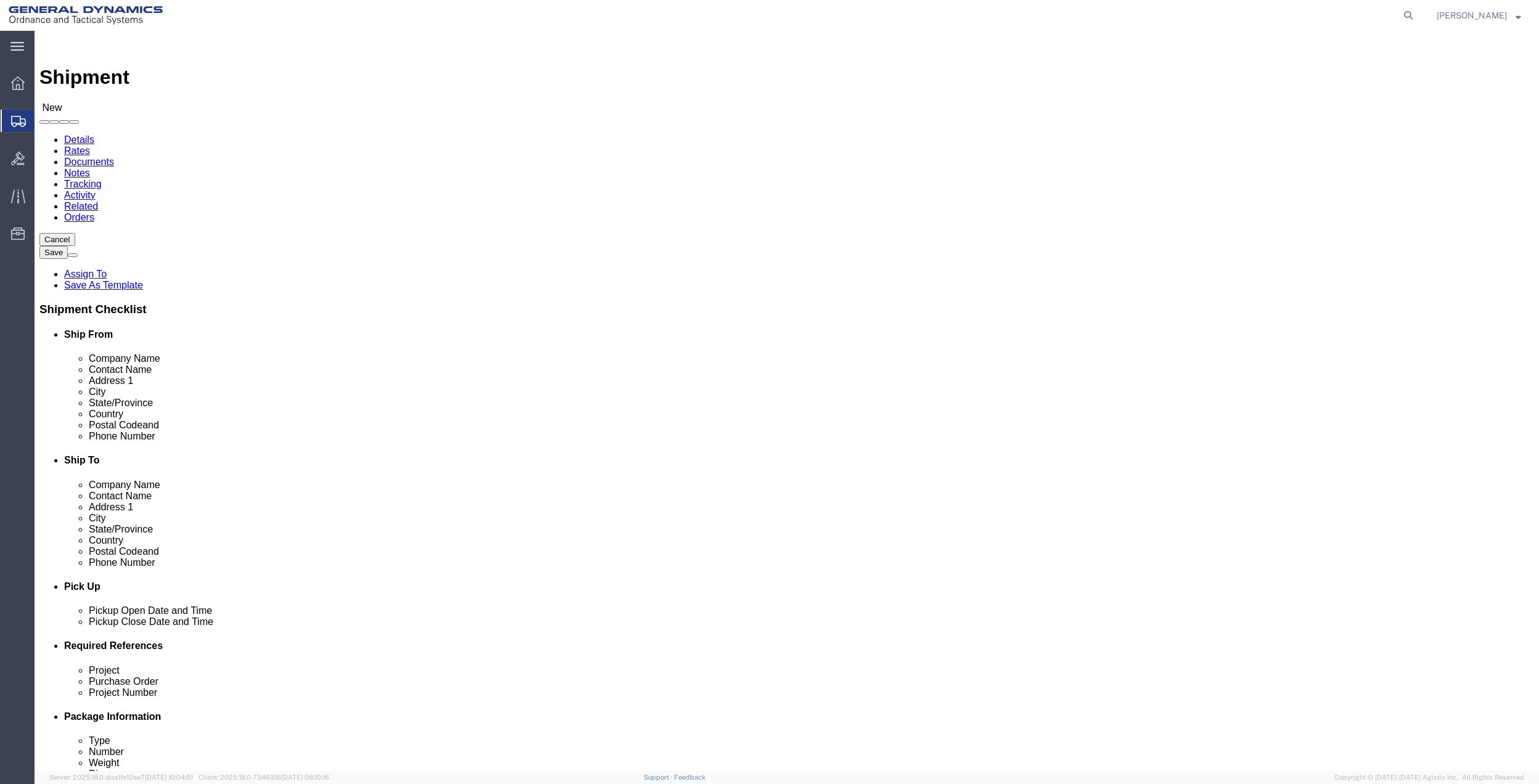
click input "text"
type input "VELOCITY"
click input "text"
type input "[PERSON_NAME]"
type input "M"
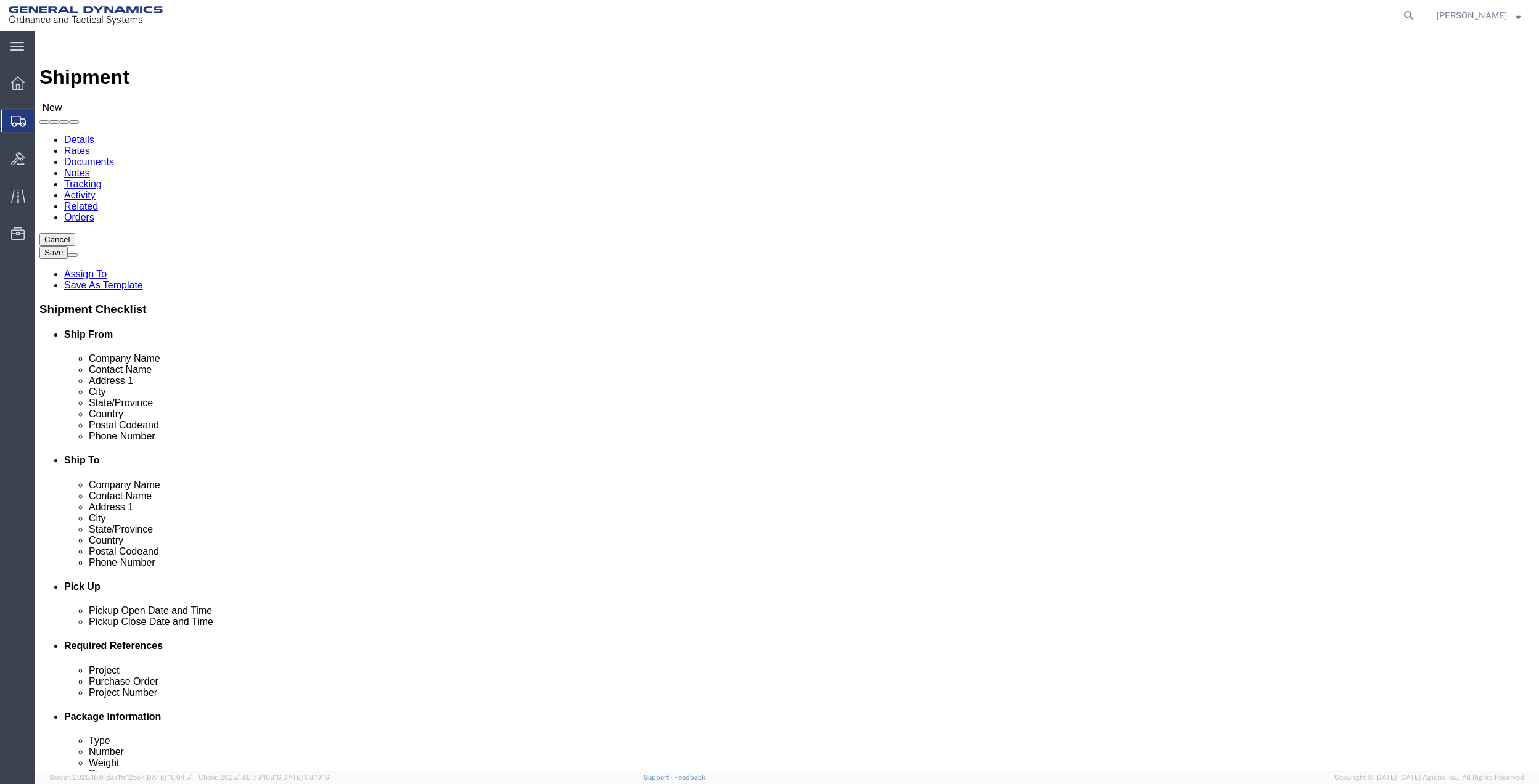
type input "M"
type input "MICH"
type input "48118"
click input "text"
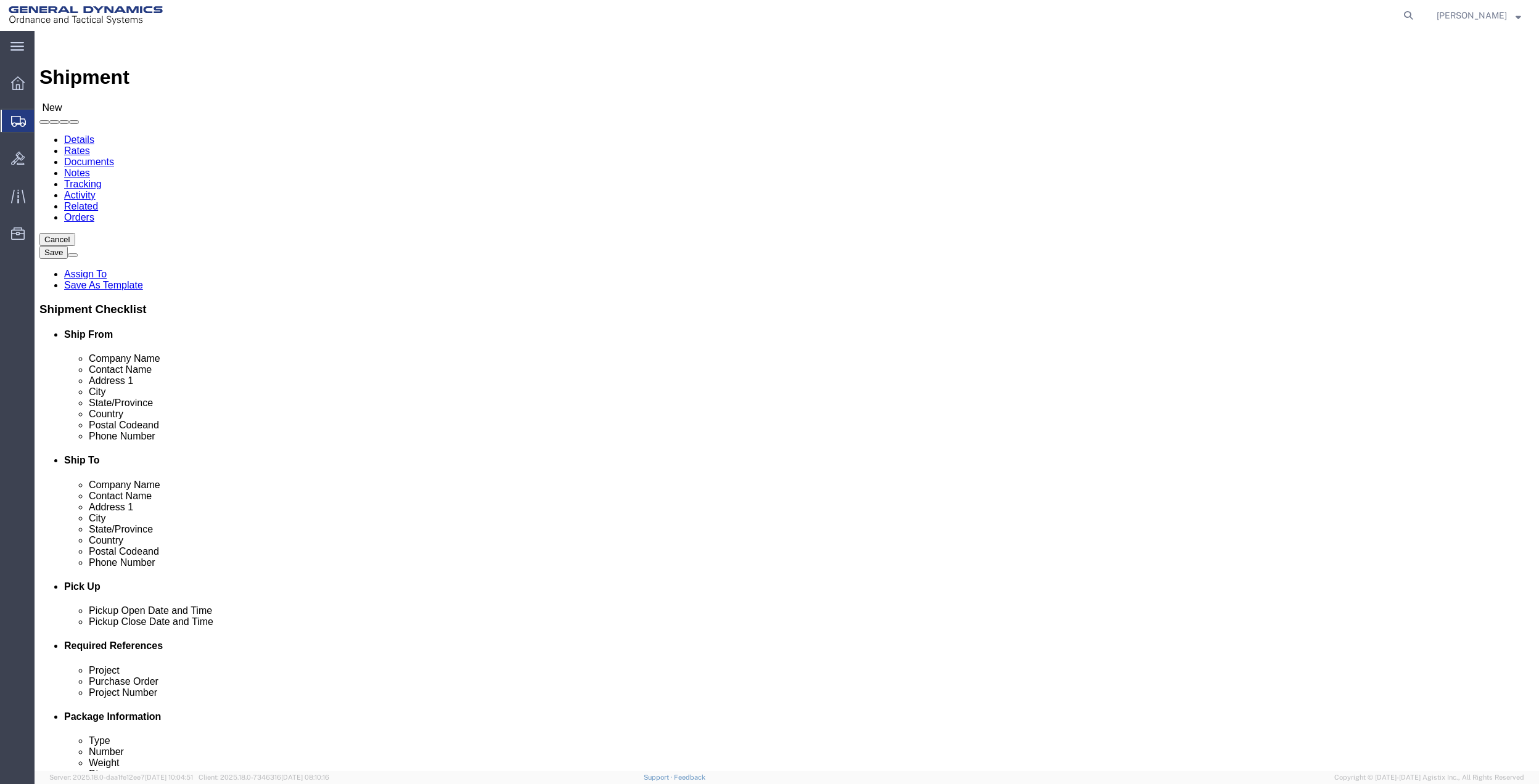
click input "text"
type input "[PHONE_NUMBER]"
drag, startPoint x: 887, startPoint y: 418, endPoint x: 887, endPoint y: 345, distance: 73.0
click input "text"
paste input "[PHONE_NUMBER]"
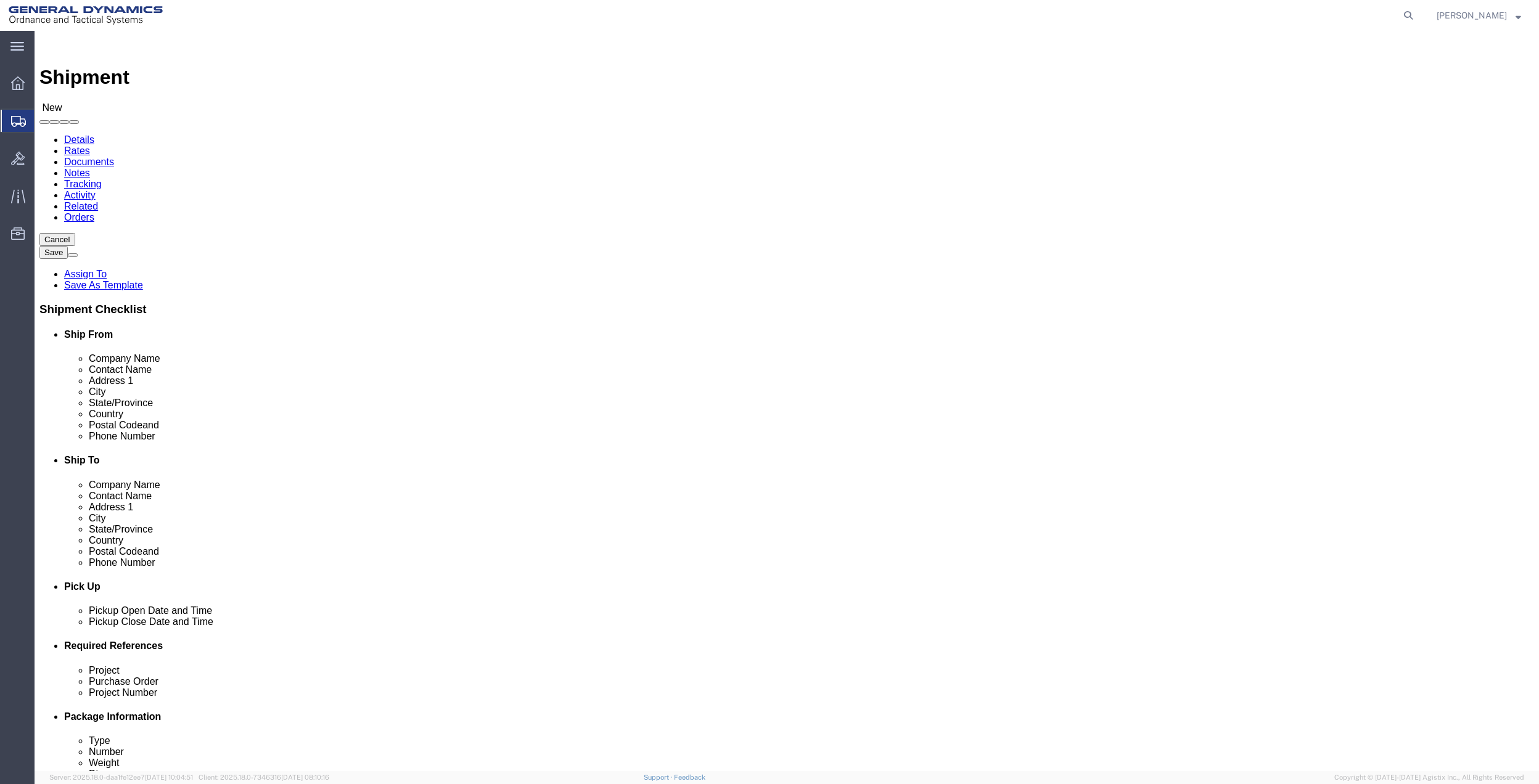
type input "[PHONE_NUMBER]"
click input "VELOCITY"
type input "VELOCITY MANAGEMENT SOLUTIONS, LLC"
click input "text"
paste input "VELOCITY MANAGEMENT SOLUTIONS, LLC"
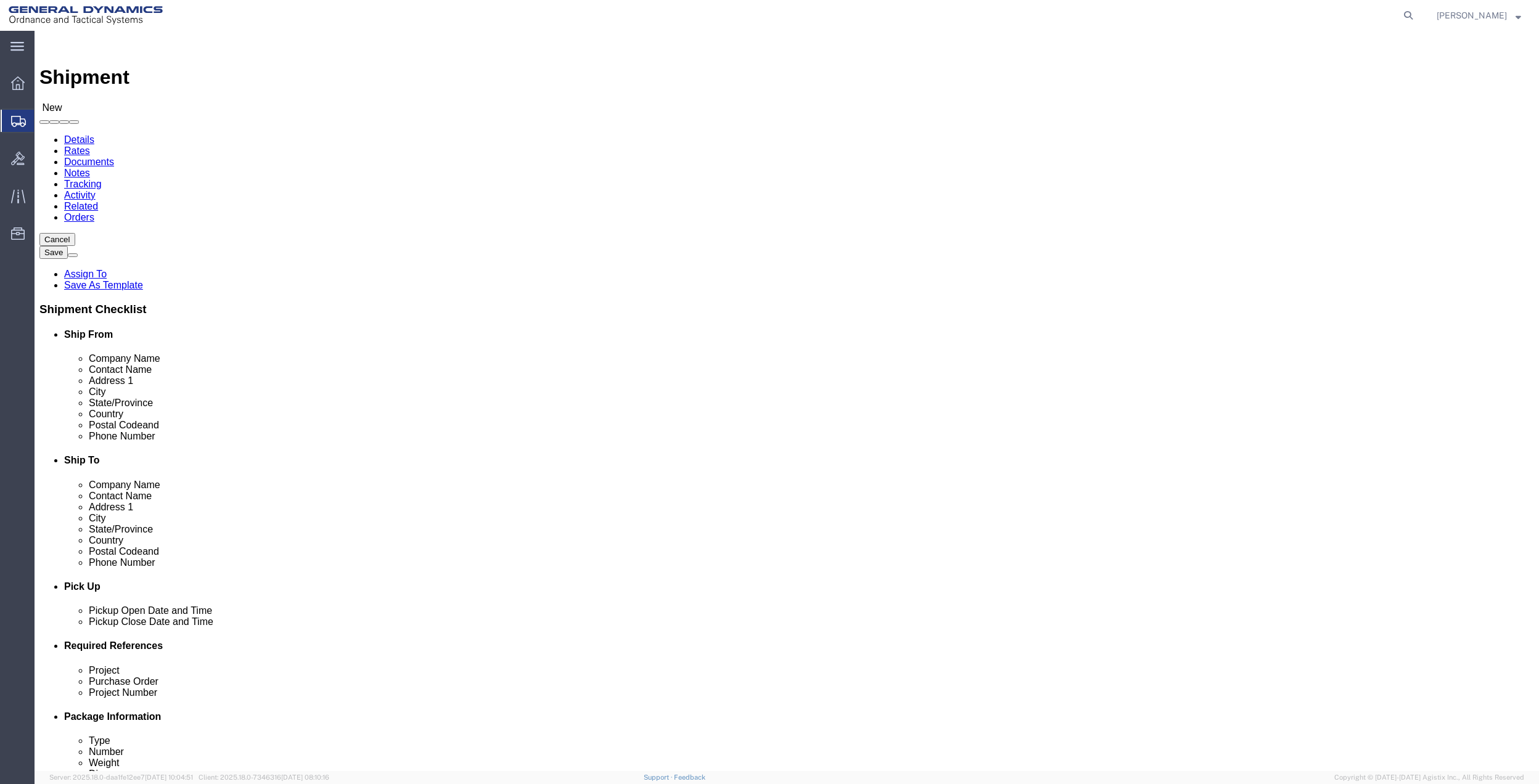
type input "VELOCITY MANAGEMENT SOLUTIONS, LLC"
drag, startPoint x: 887, startPoint y: 270, endPoint x: 887, endPoint y: 279, distance: 9.0
click input "text"
type input "[STREET_ADDRESS]"
click span
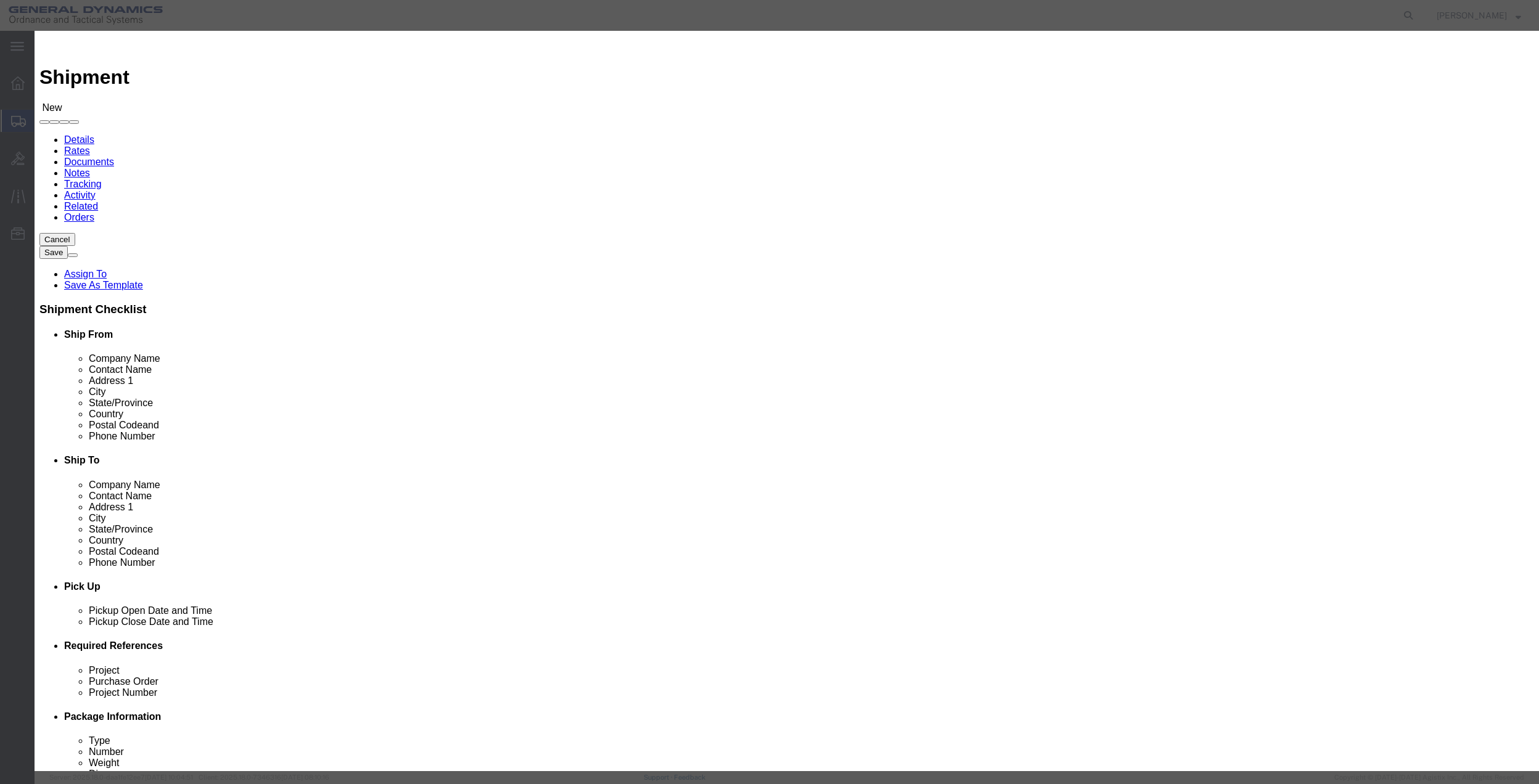
click input "checkbox"
checkbox input "true"
click button "Save"
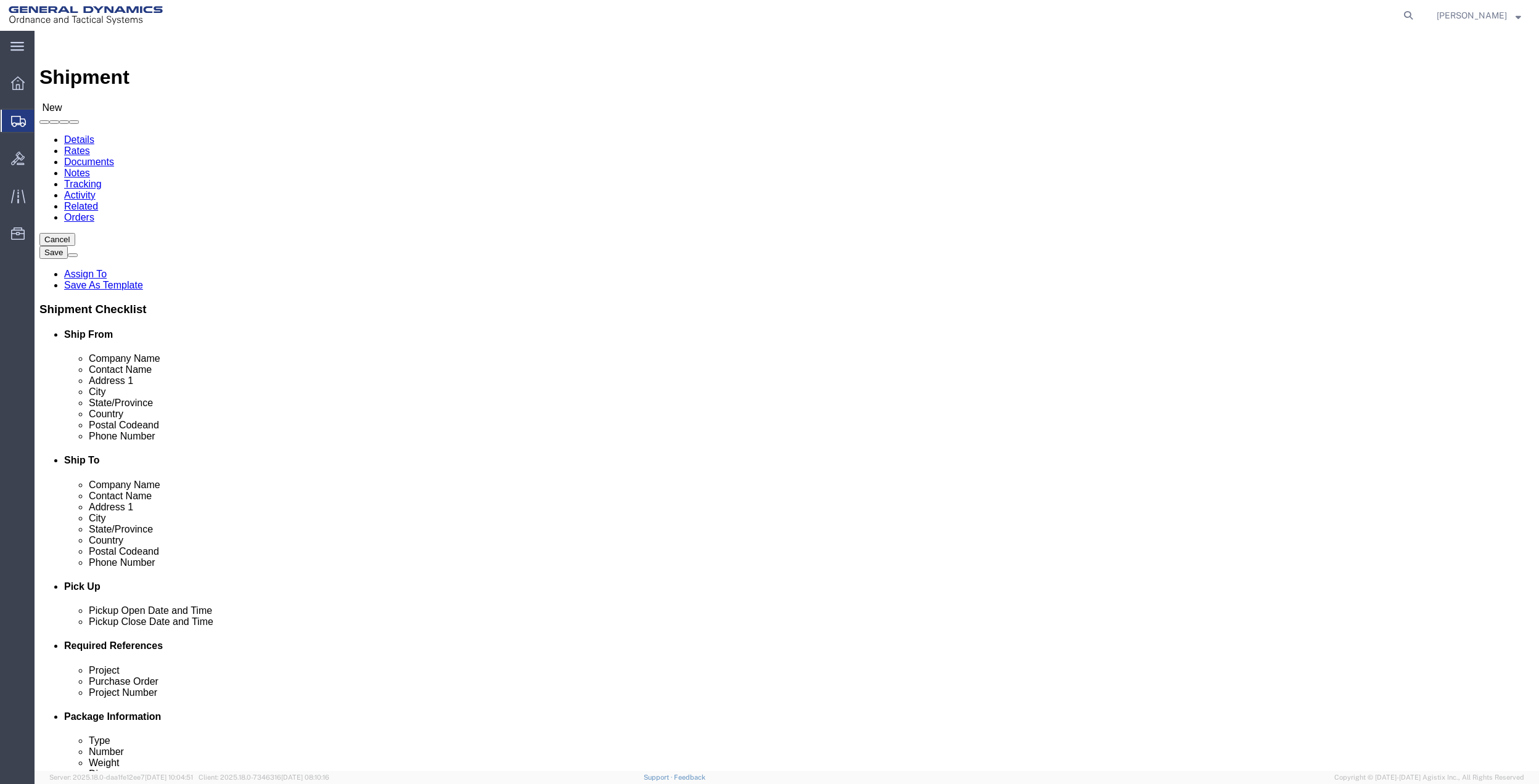
scroll to position [321, 0]
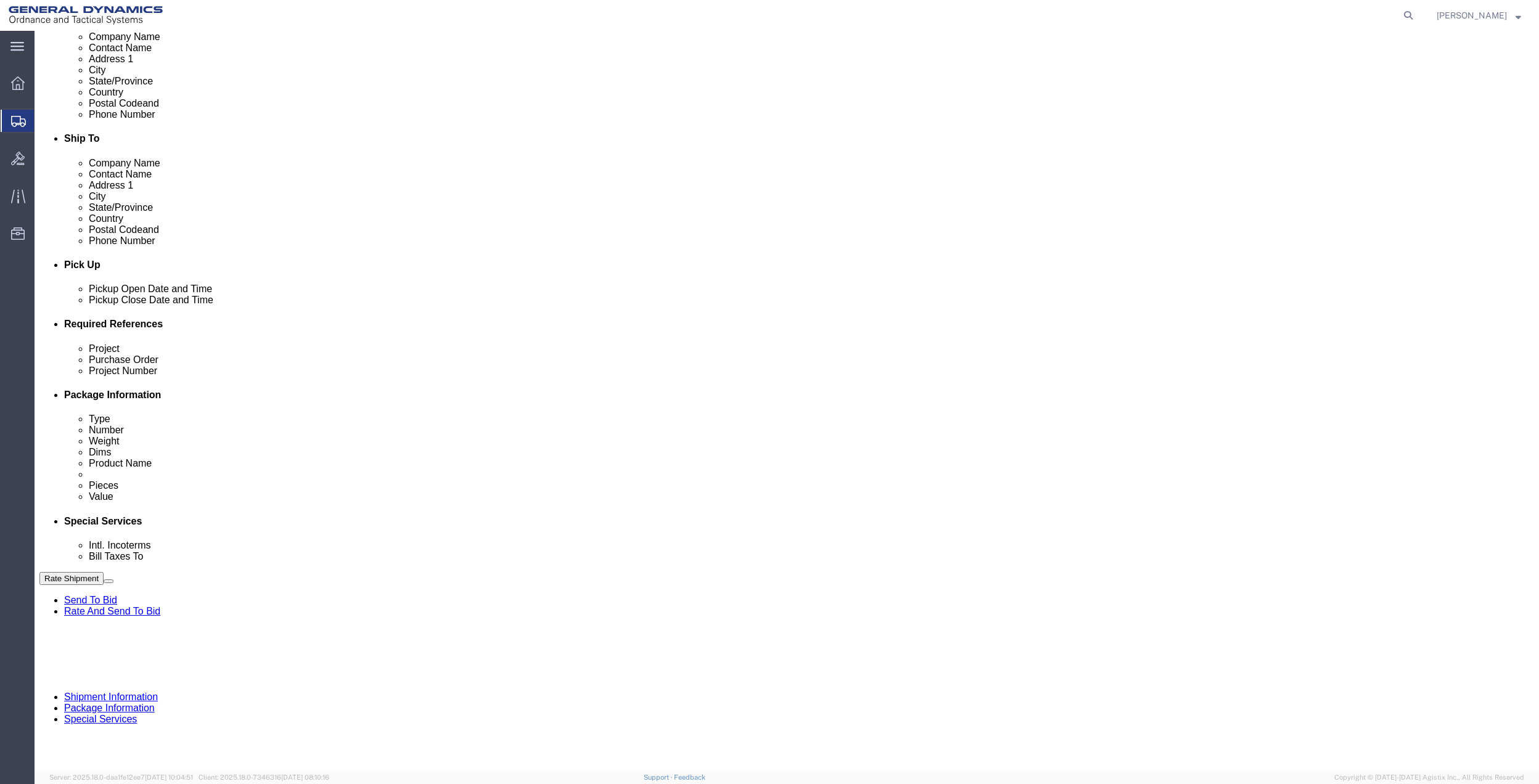
click button "Add reference"
click input "text"
type input "9402"
click input "text"
paste input "9402"
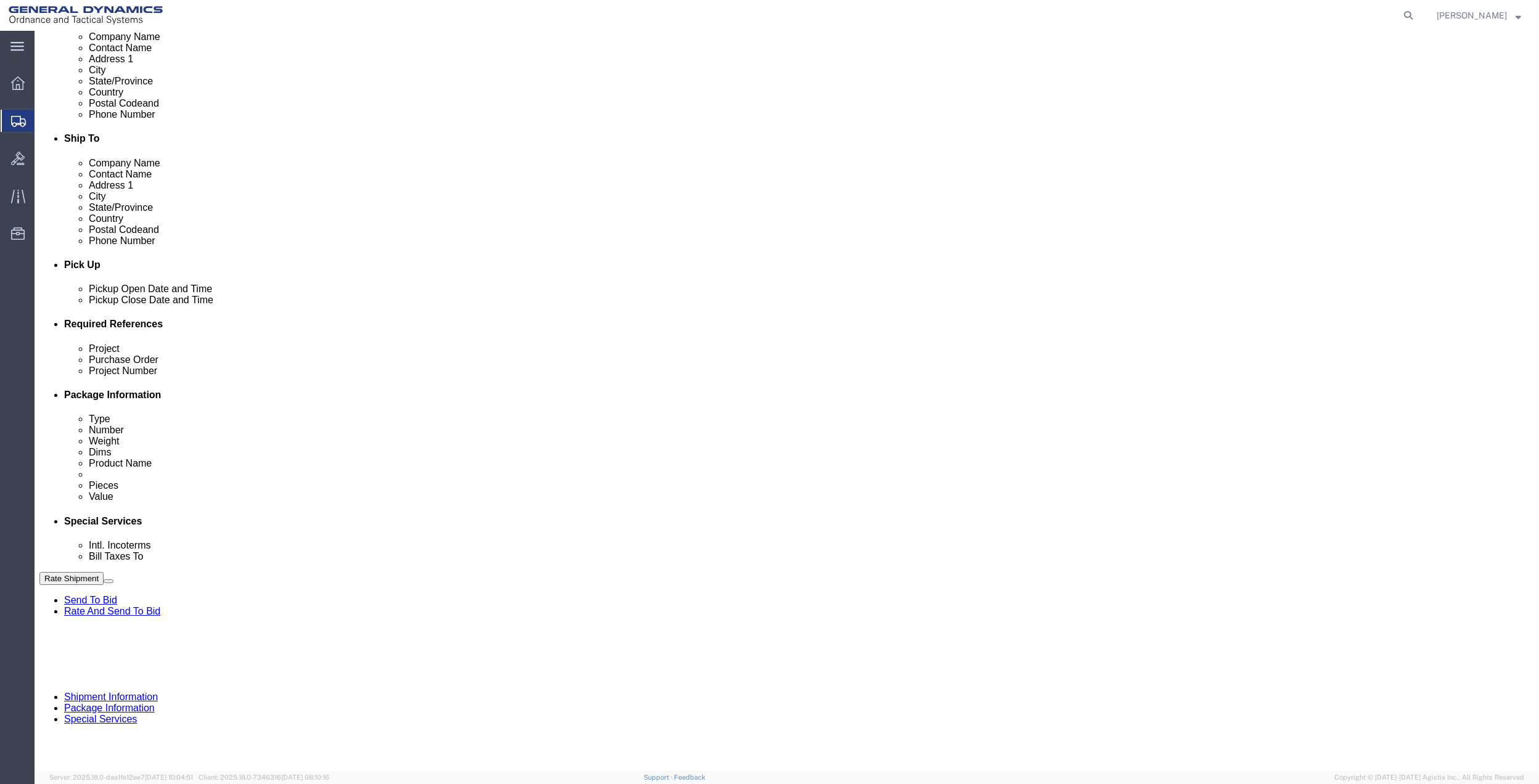
type input "9402"
click input "text"
paste input "9402"
type input "9402"
drag, startPoint x: 255, startPoint y: 467, endPoint x: 193, endPoint y: 466, distance: 62.0
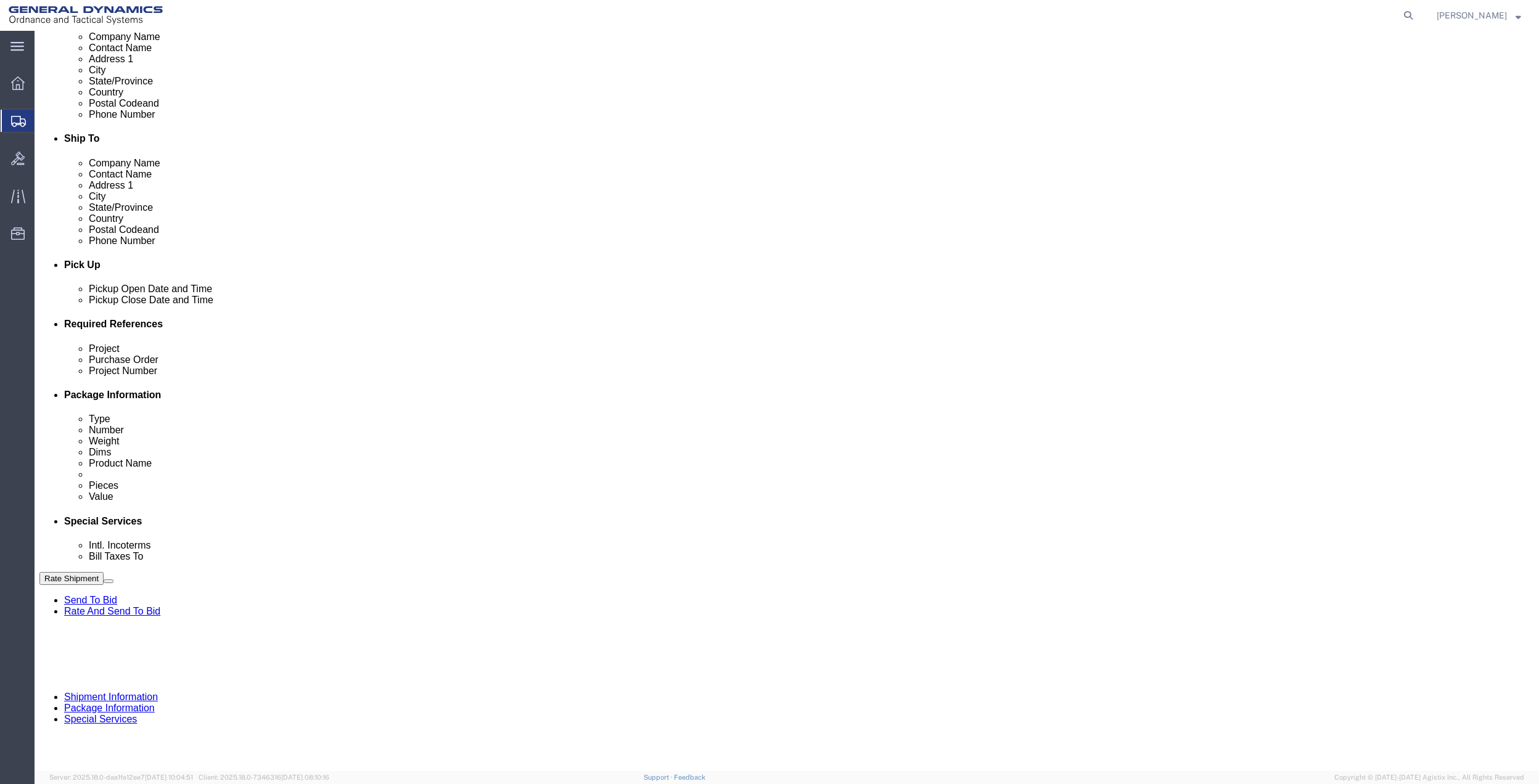
click input "text"
paste input "9402"
type input "9402"
drag, startPoint x: 166, startPoint y: 461, endPoint x: 163, endPoint y: 456, distance: 5.8
click select "Select Account Type Activity ID Airline Appointment Number ASN Batch Request # …"
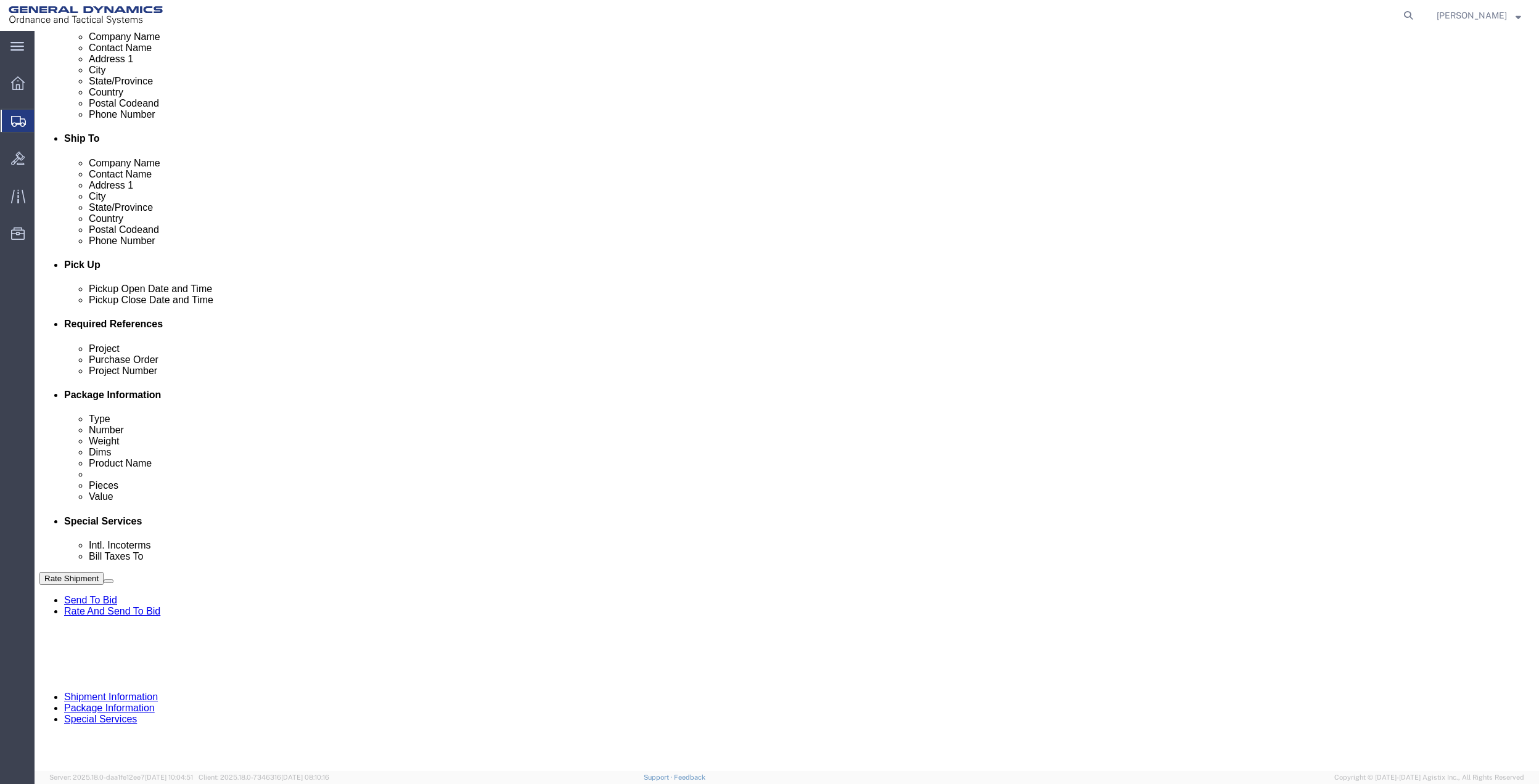
select select "DEPT"
click select "Select Account Type Activity ID Airline Appointment Number ASN Batch Request # …"
click icon
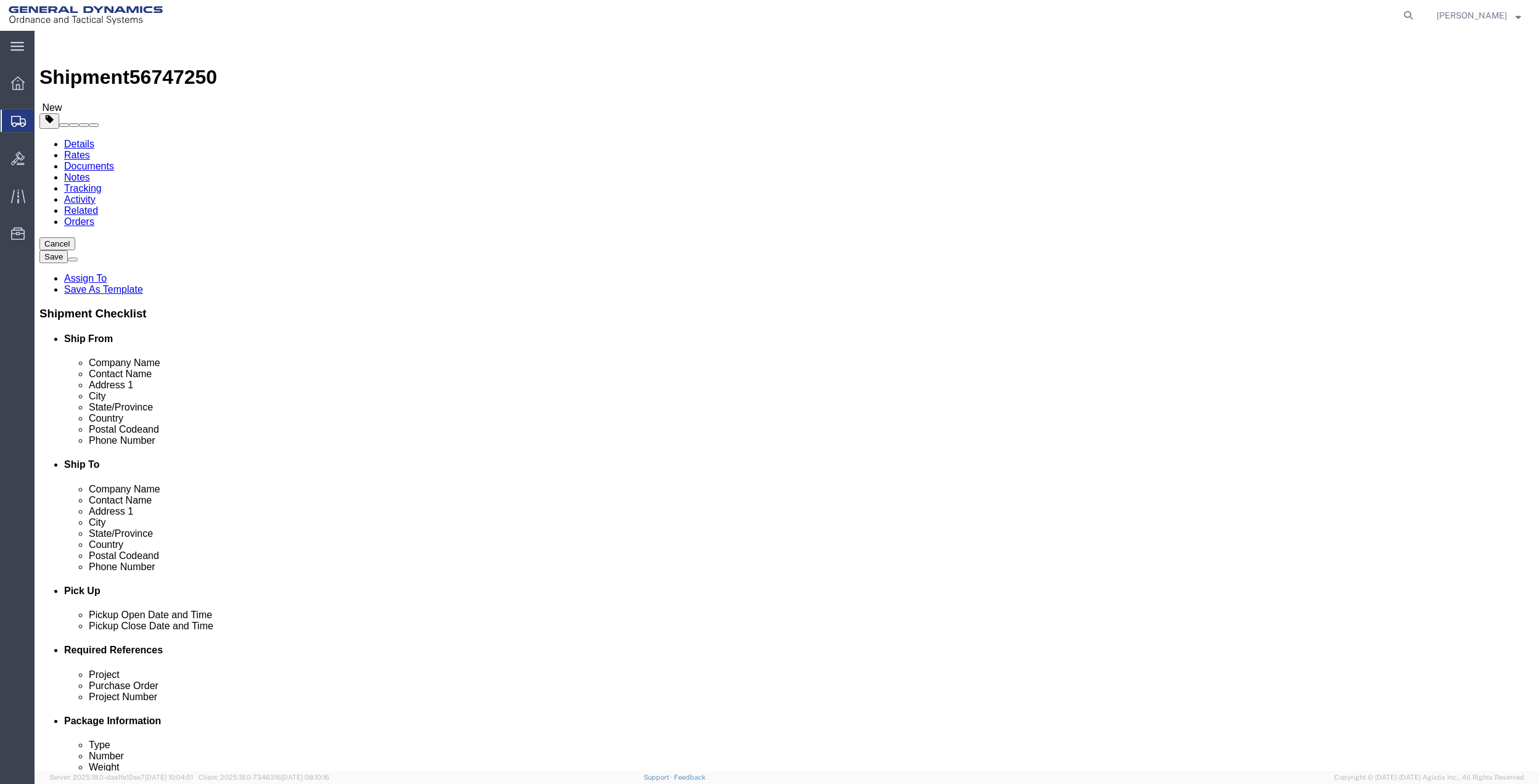
click select "Select Bale(s) Basket(s) Bolt(s) Bottle(s) Buckets Bulk Bundle(s) Can(s) Cardbo…"
select select "ENV"
click select "Select Bale(s) Basket(s) Bolt(s) Bottle(s) Buckets Bulk Bundle(s) Can(s) Cardbo…"
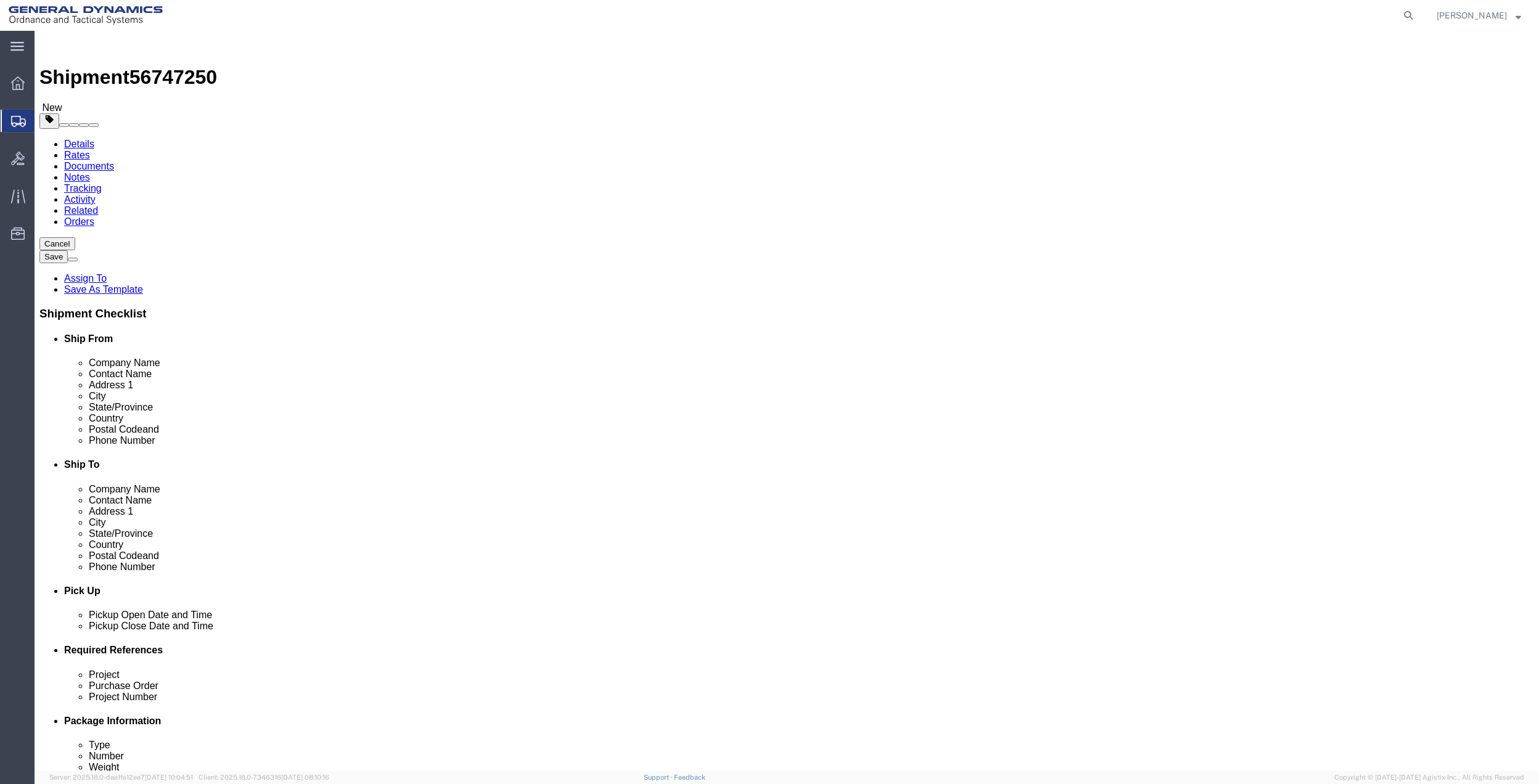
type input "9.50"
type input "12.50"
type input "0.25"
type input "1"
click link "Add Content"
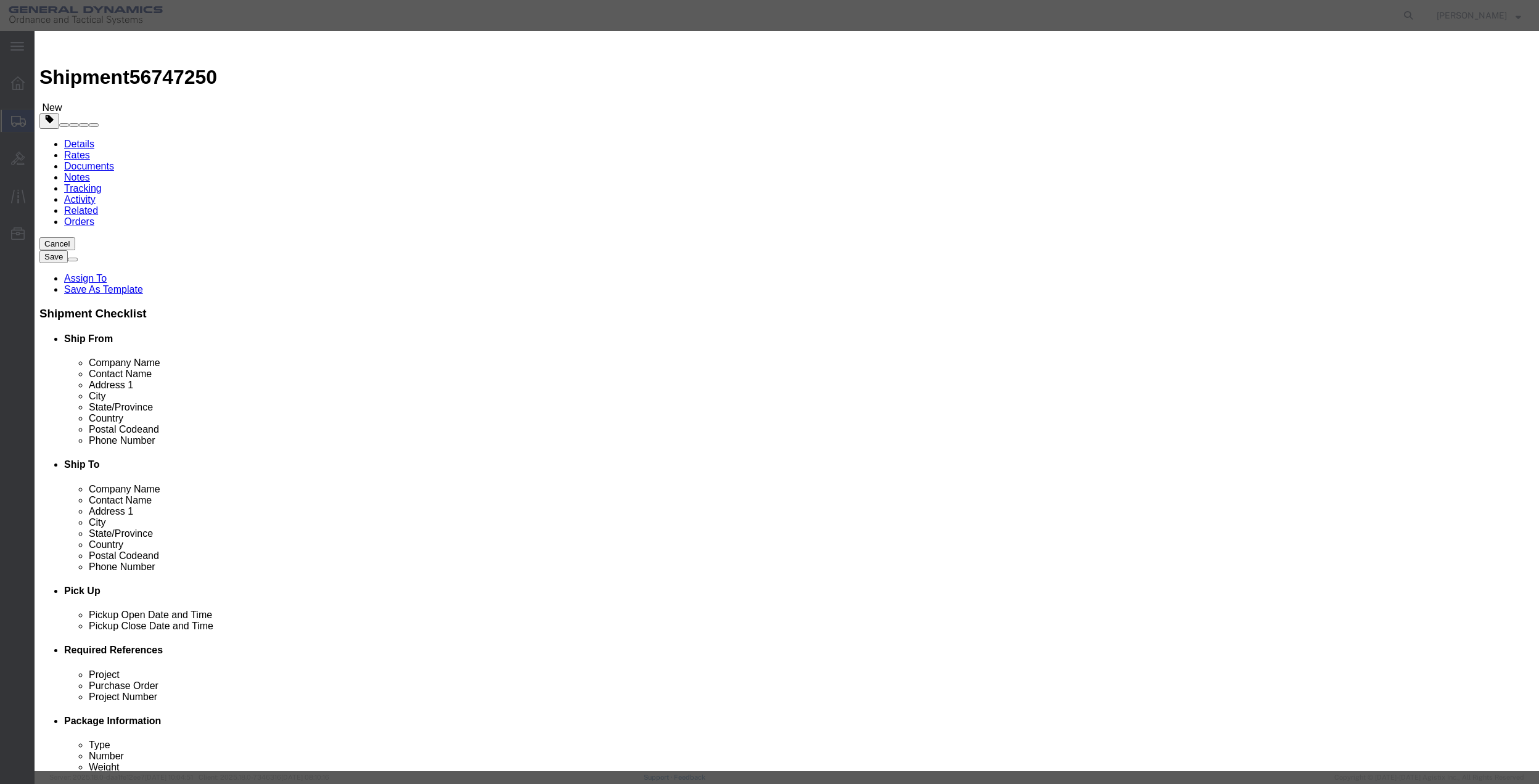
click input "text"
type input "MISC"
type input "100"
select select "US"
click input "0"
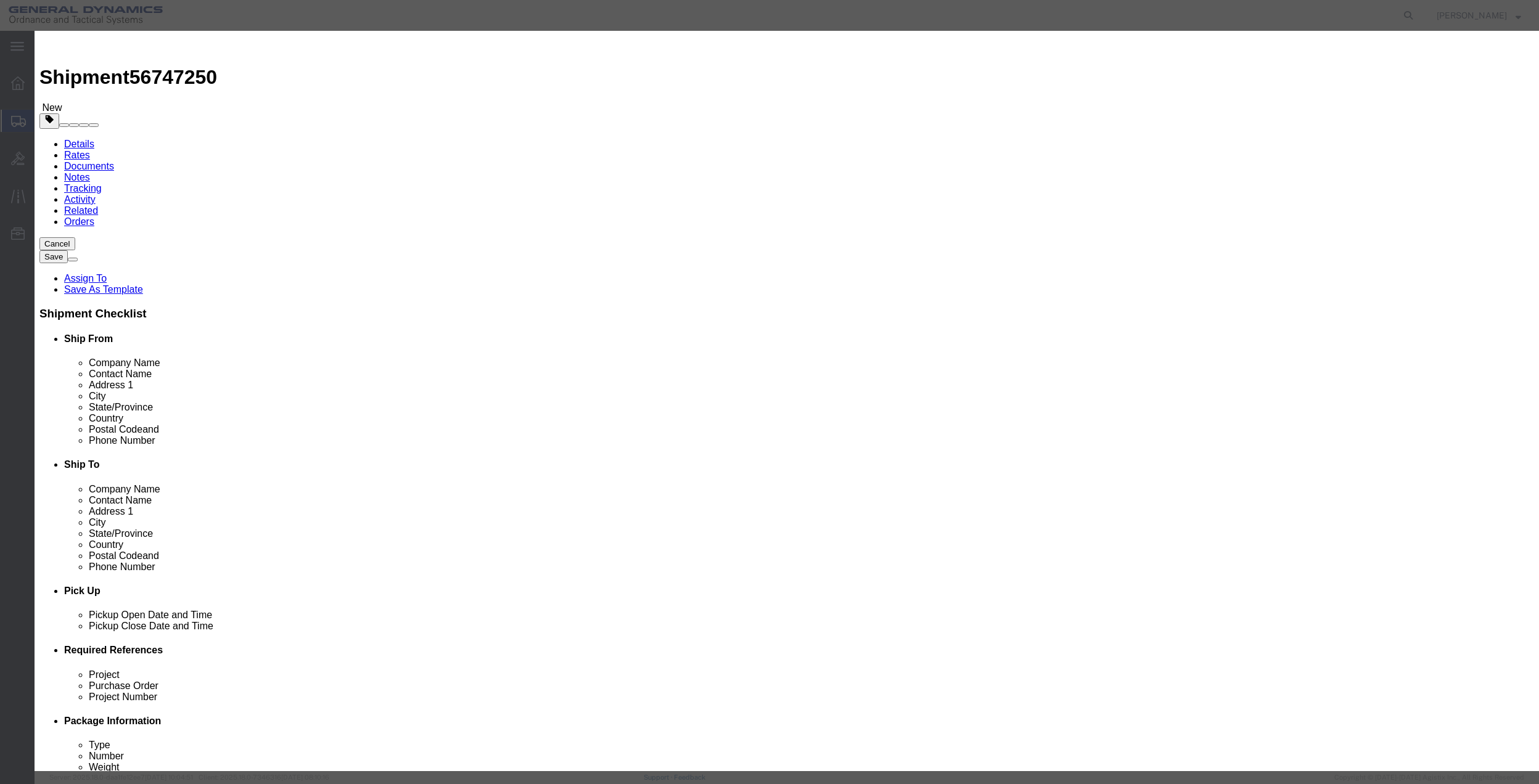
type input "01"
click select "Select 50 55 60 65 70 85 92.5 100 125 175 250 300 400"
select select "70"
click select "Select 50 55 60 65 70 85 92.5 100 125 175 250 300 400"
click button "Save & Close"
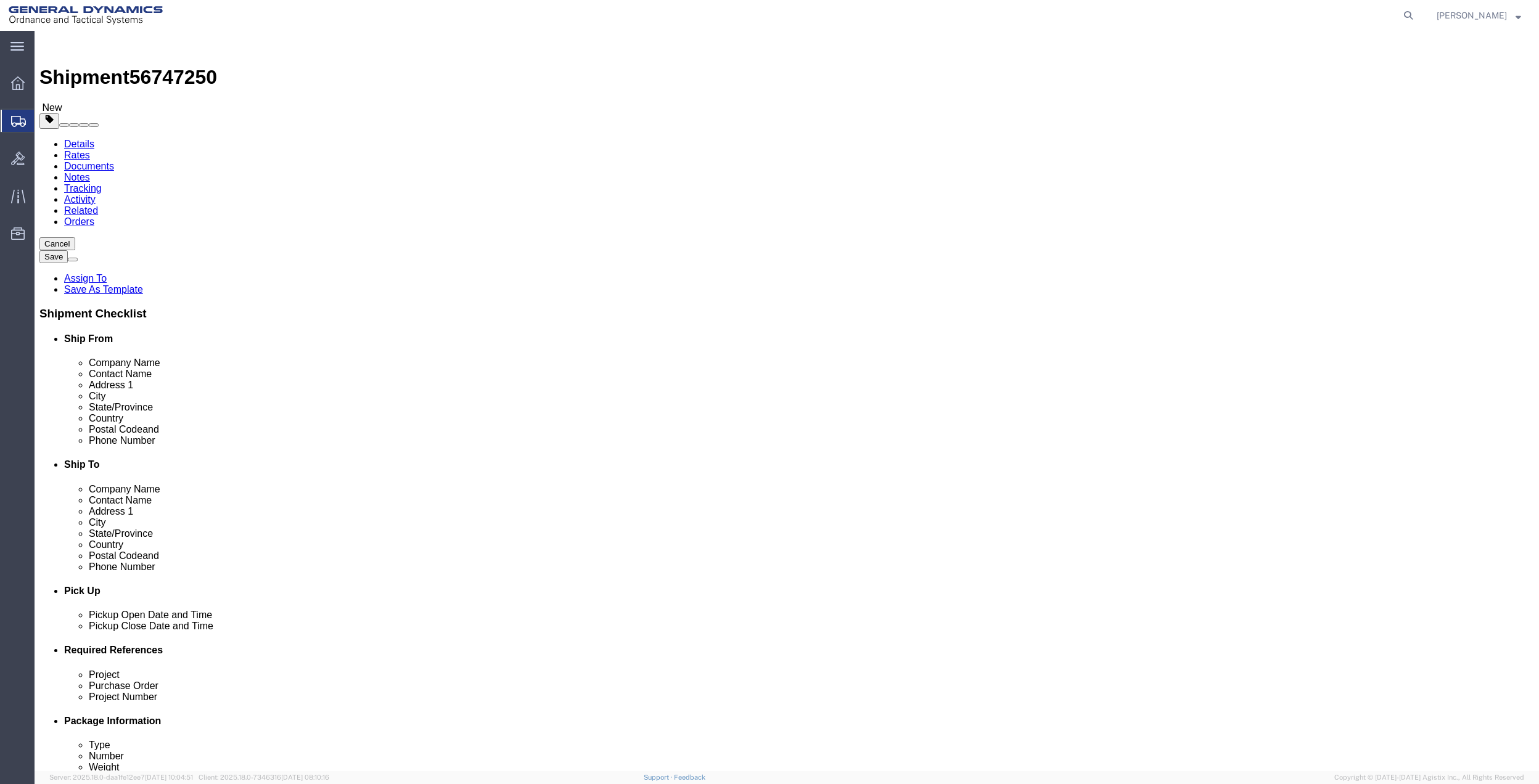
click link "Special Services"
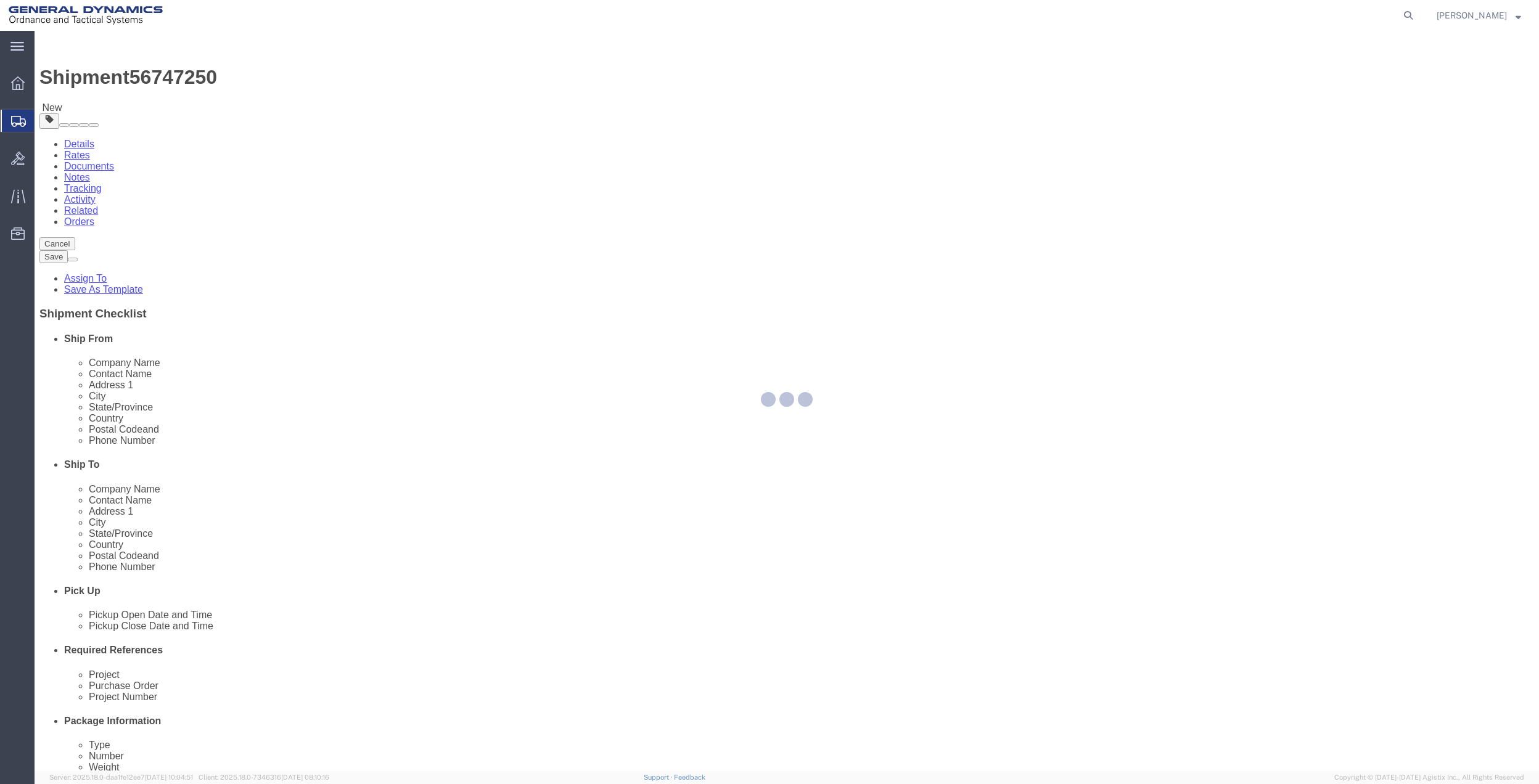
select select
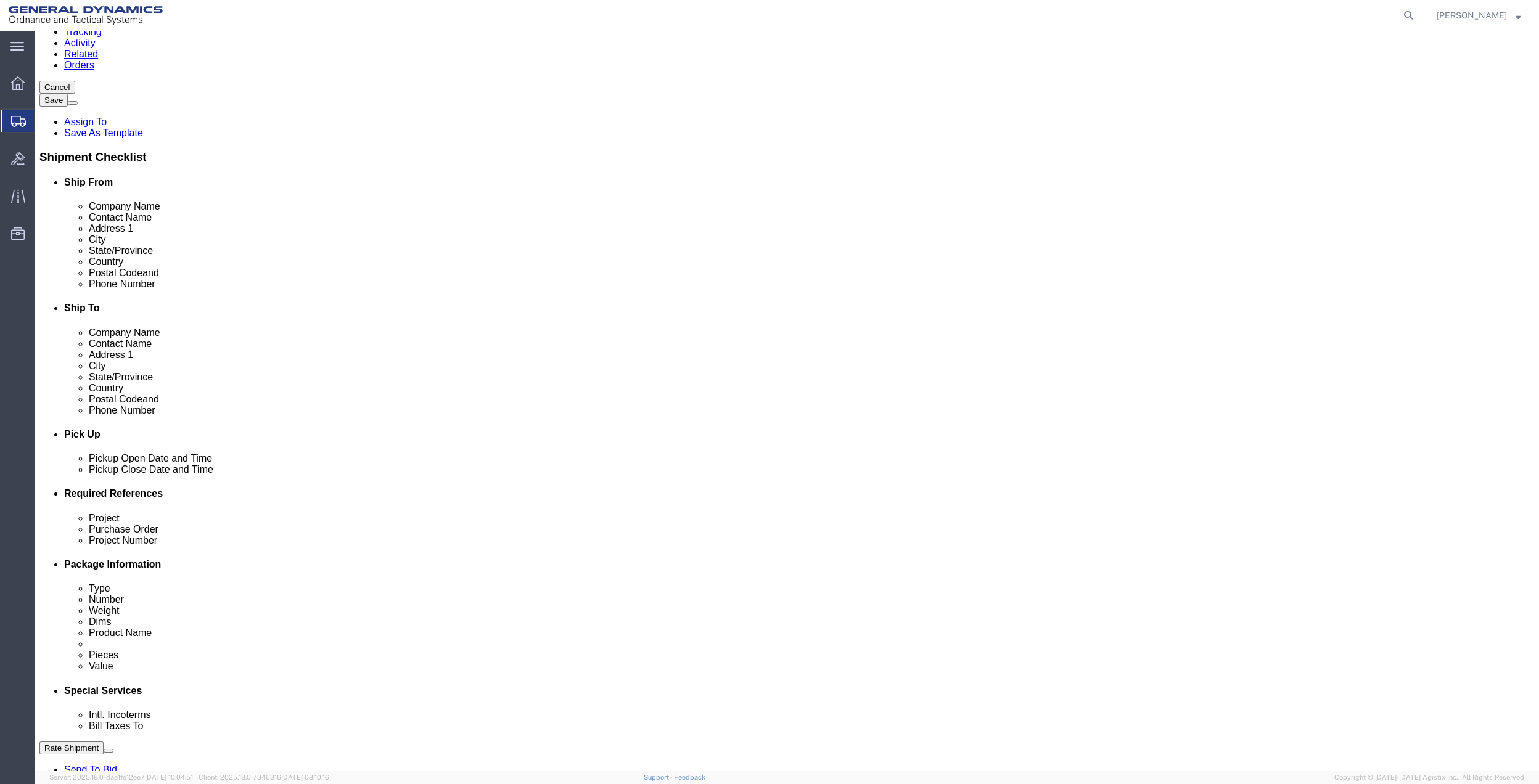
scroll to position [411, 0]
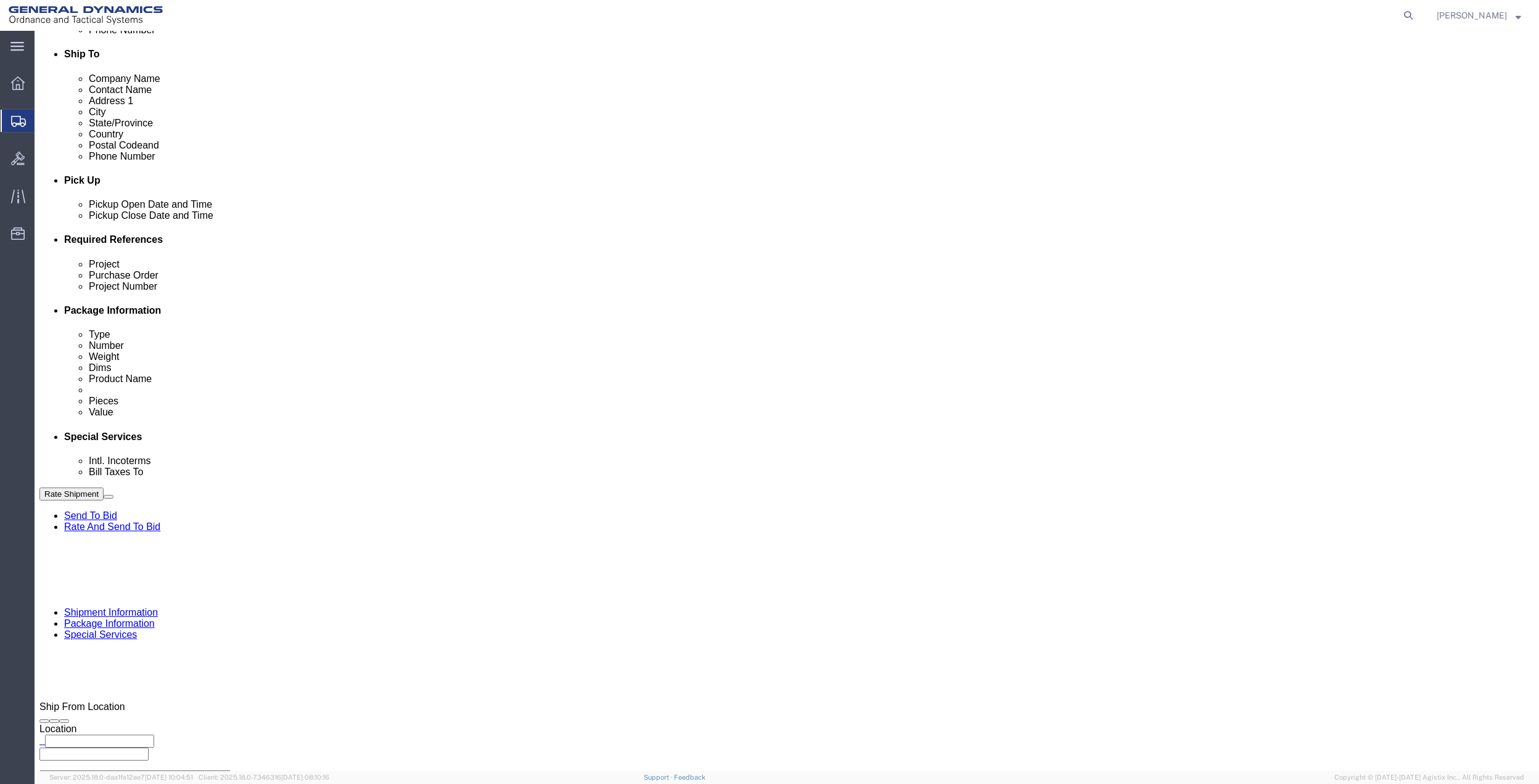
drag, startPoint x: 282, startPoint y: 303, endPoint x: 284, endPoint y: 310, distance: 7.3
click select "Select Buyer Cost Center Department Operations Number Order Number Sales Person"
select select "DEPARTMENT"
click select "Select Buyer Cost Center Department Operations Number Order Number Sales Person"
click select "Select [GEOGRAPHIC_DATA] [GEOGRAPHIC_DATA] [GEOGRAPHIC_DATA] [GEOGRAPHIC_DATA] …"
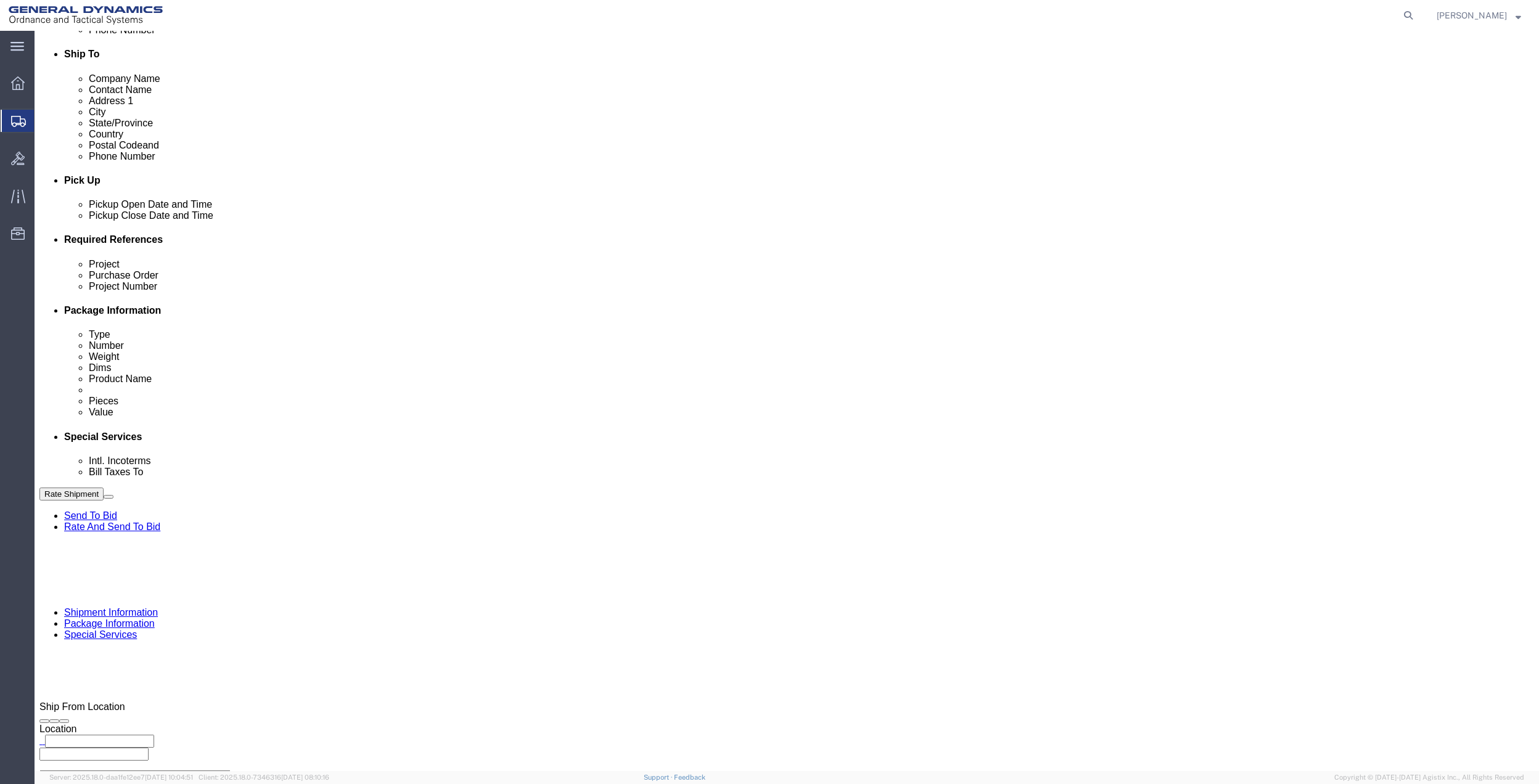
select select "1763983"
click select "Select [GEOGRAPHIC_DATA] [GEOGRAPHIC_DATA] [GEOGRAPHIC_DATA] [GEOGRAPHIC_DATA] …"
drag, startPoint x: 999, startPoint y: 303, endPoint x: 1005, endPoint y: 315, distance: 13.4
click select "Select 10AFM 10GAG 10GAH 10GFL 10GFO 10GIE 10GIS 30MABS St [PERSON_NAME] Program"
select select "214681"
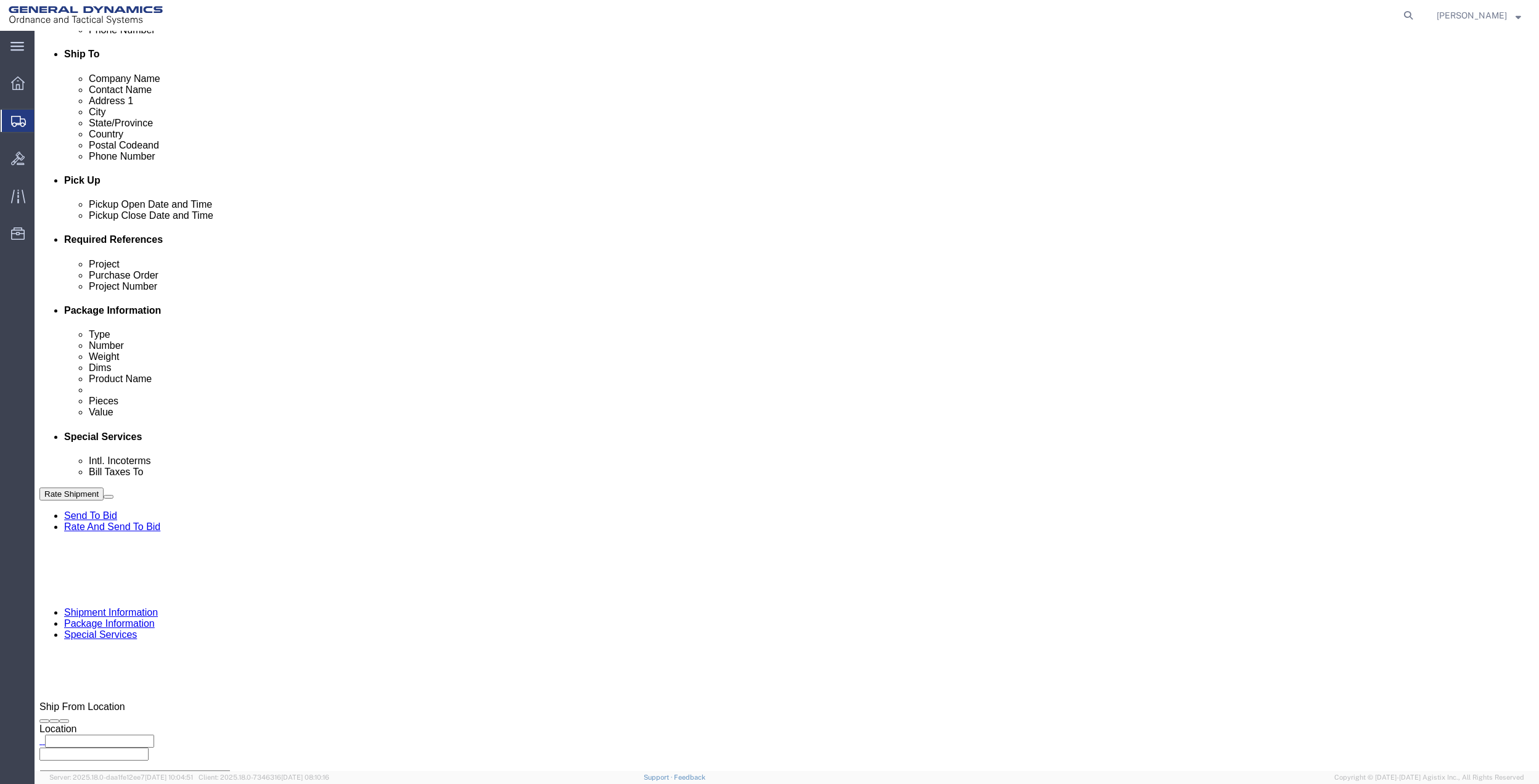
click select "Select 10AFM 10GAG 10GAH 10GFL 10GFO 10GIE 10GIS 30MABS St [PERSON_NAME] Program"
click input "General Dynamics OTS % Data2Logistics"
click p "- GEDOTS %DATA 2 LOGISTICS - (GEDOTS %DATA 2 LOGISTICS) [GEOGRAPHIC_DATA][PERSO…"
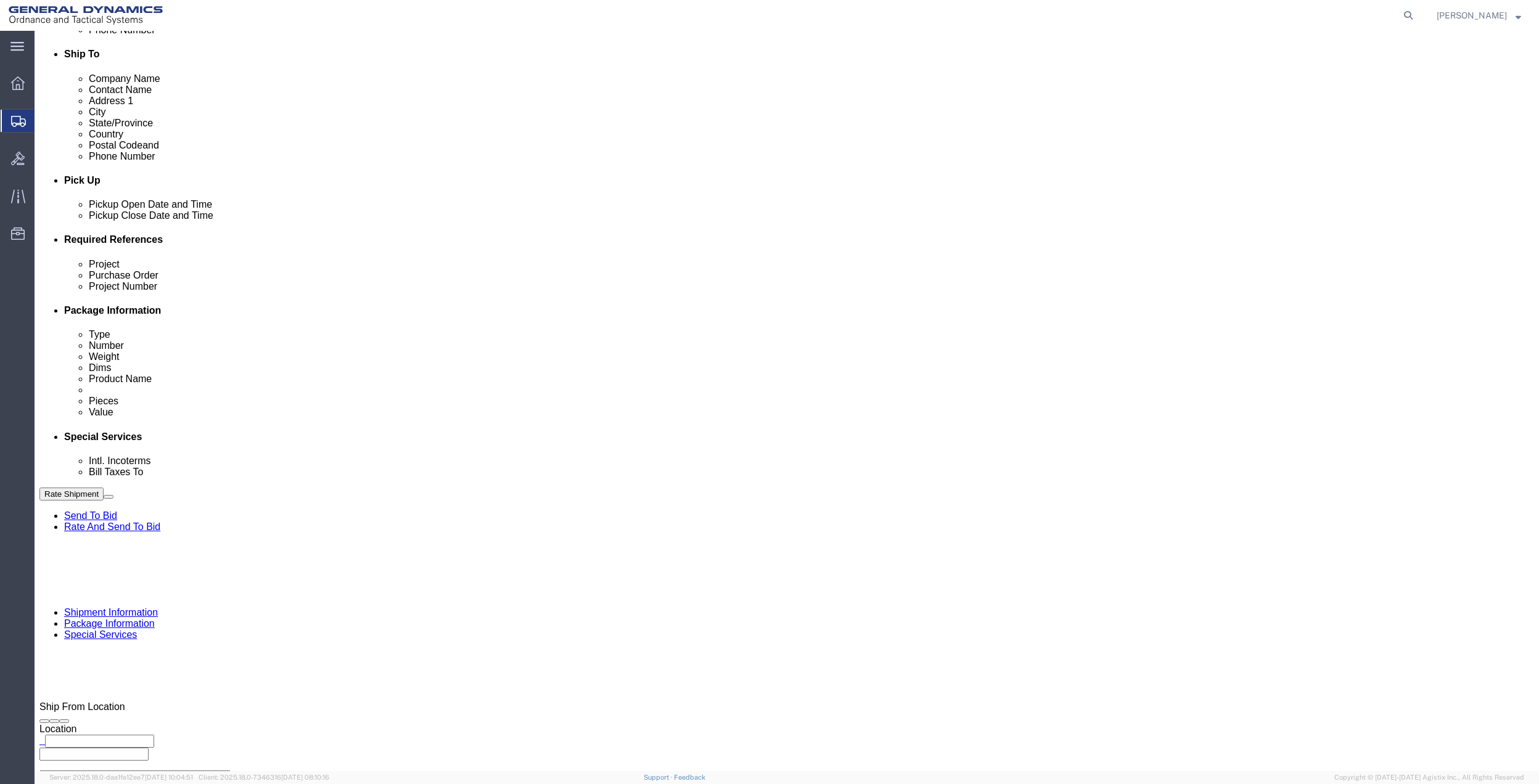
type input "GEDOTS %DATA 2 LOGISTICS"
type input "PO BOX 61050"
select select "FL"
type input "GEDOTS %DATA 2 LOGISTICS"
type input "FORT [PERSON_NAME]"
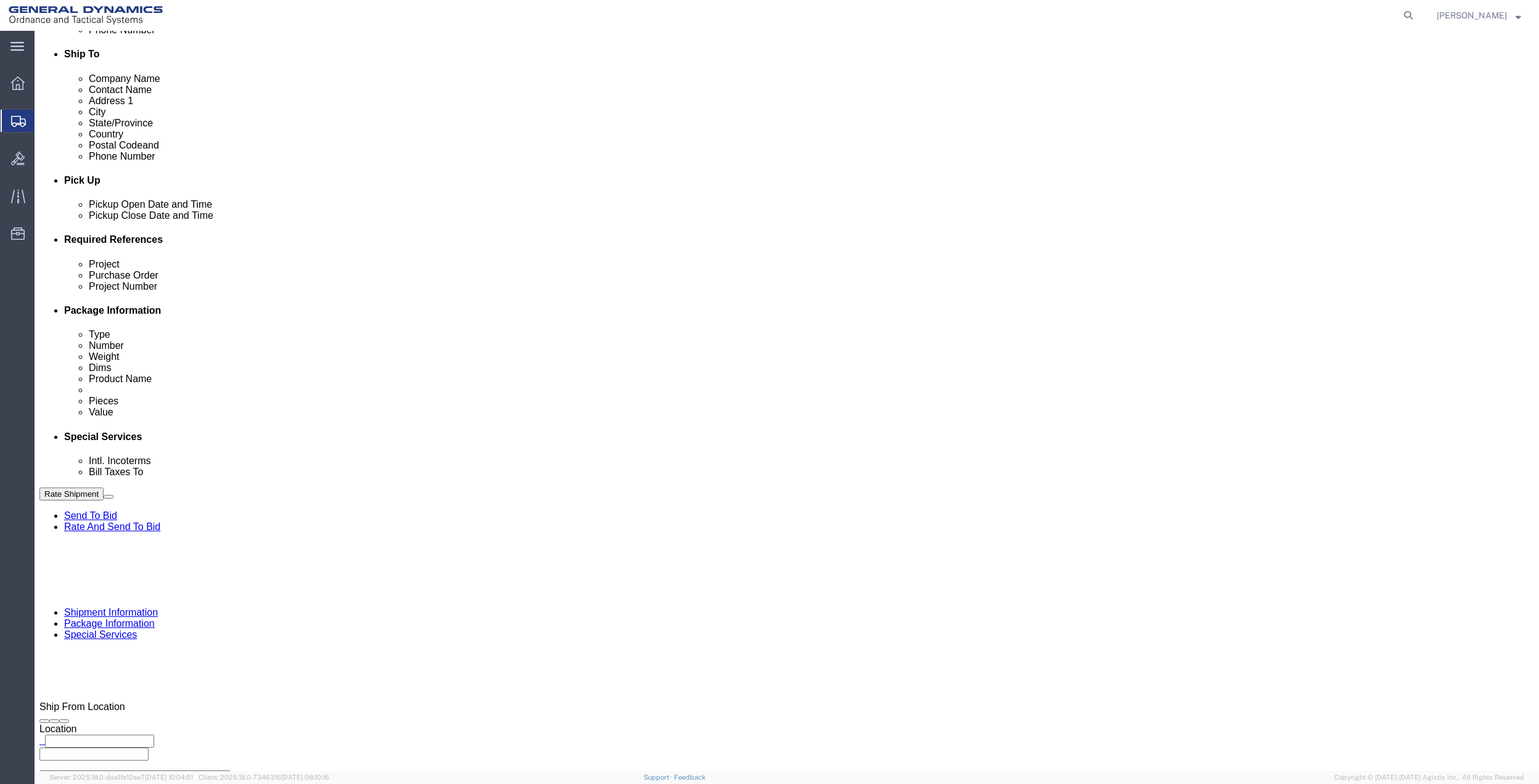
type input "33906"
type input "GEDOTS %DATA 2 LOGISTICS"
click button "Rate Shipment"
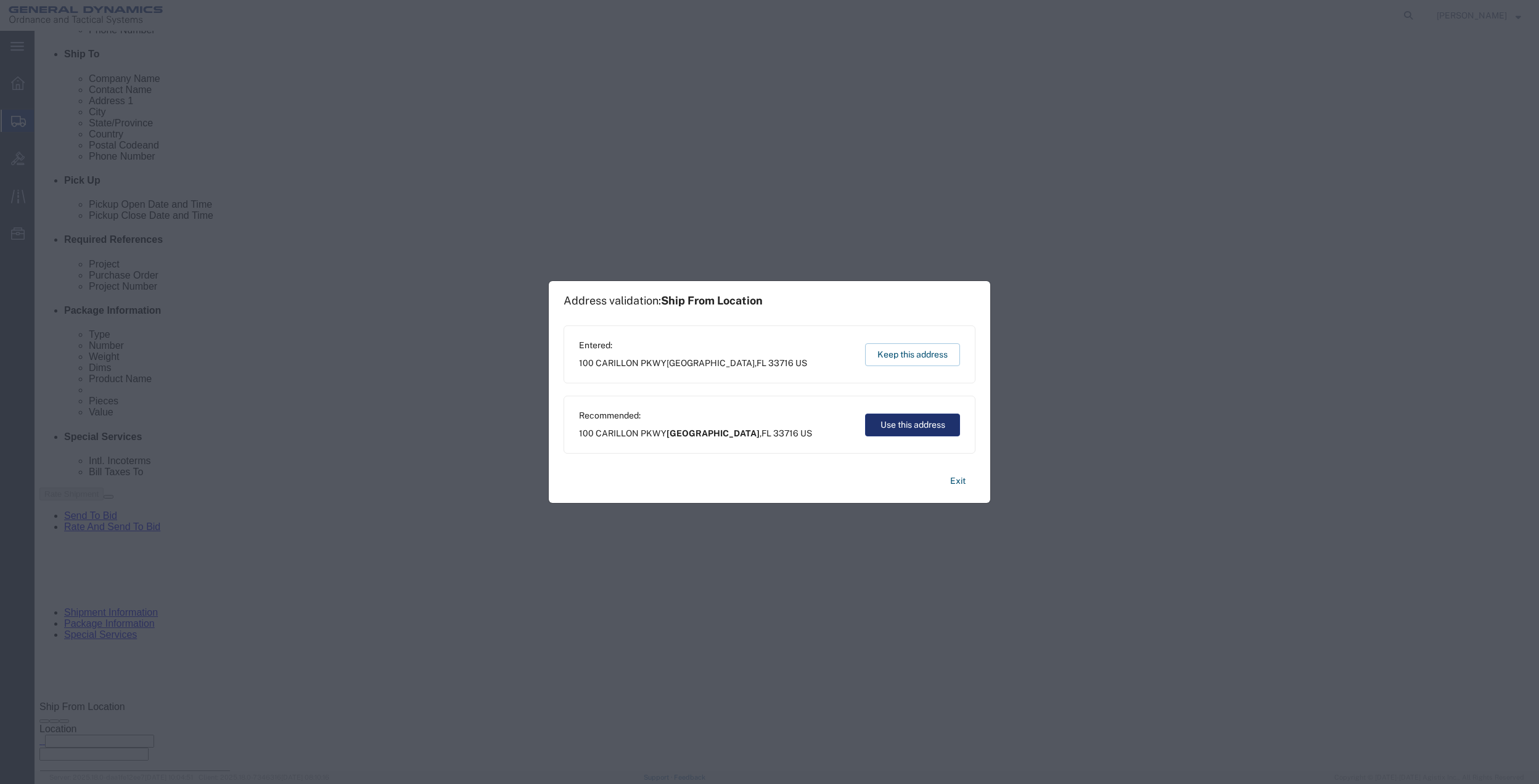
click at [891, 422] on button "Use this address" at bounding box center [912, 425] width 95 height 22
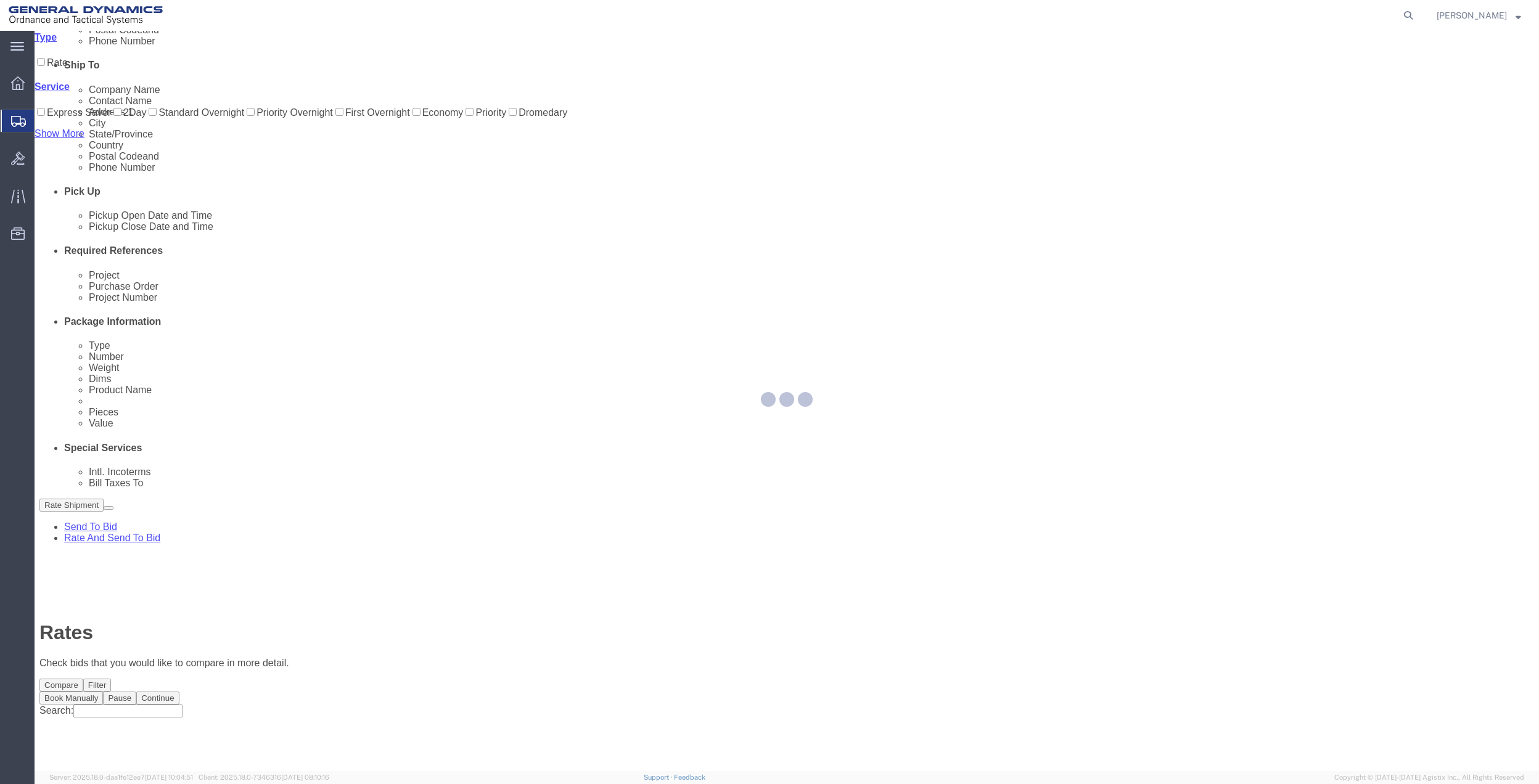
scroll to position [0, 0]
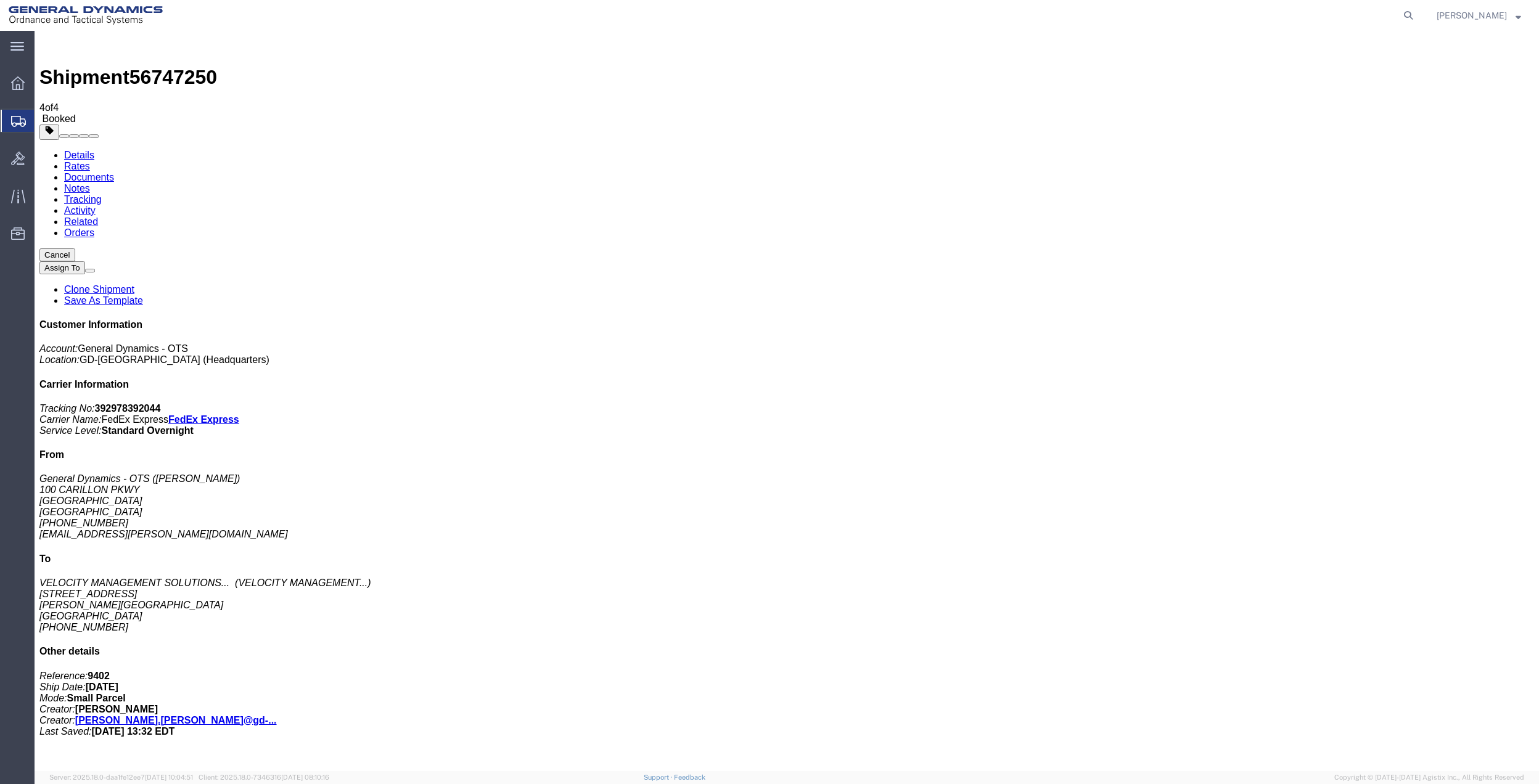
drag, startPoint x: 176, startPoint y: 248, endPoint x: 318, endPoint y: 270, distance: 143.7
